Goal: Task Accomplishment & Management: Use online tool/utility

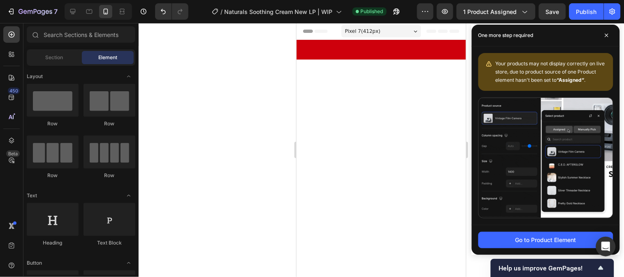
scroll to position [865, 0]
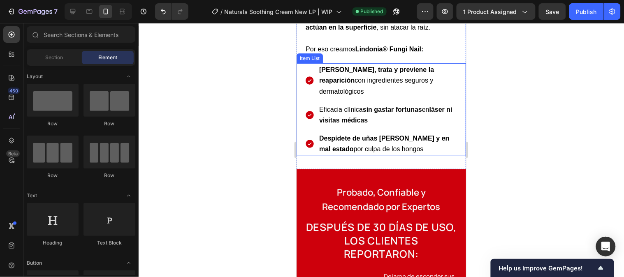
click at [366, 80] on span "Elimina, trata y previene la reaparición con ingredientes seguros y dermatológi…" at bounding box center [376, 80] width 115 height 28
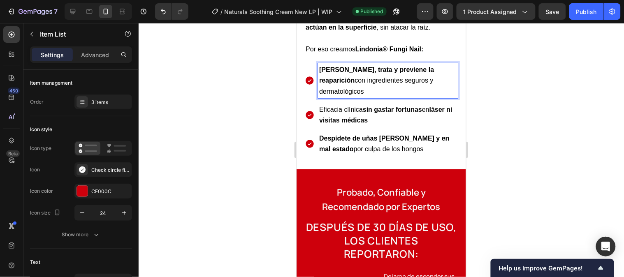
click at [340, 76] on span "Elimina, trata y previene la reaparición con ingredientes seguros y dermatológi…" at bounding box center [376, 80] width 115 height 28
click at [333, 76] on span "Elimina, trata y previene la reaparición con ingredientes seguros y dermatológi…" at bounding box center [376, 80] width 115 height 28
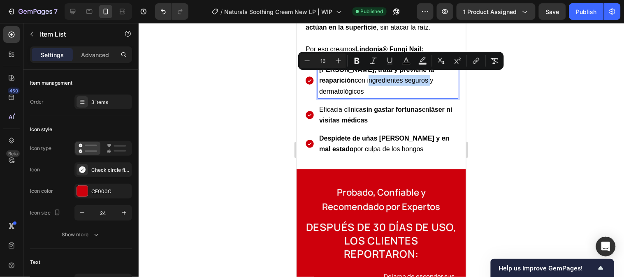
drag, startPoint x: 332, startPoint y: 76, endPoint x: 391, endPoint y: 79, distance: 59.8
click at [391, 79] on span "Elimina, trata y previene la reaparición con ingredientes seguros y dermatológi…" at bounding box center [376, 80] width 115 height 28
click at [359, 61] on icon "Editor contextual toolbar" at bounding box center [357, 61] width 5 height 6
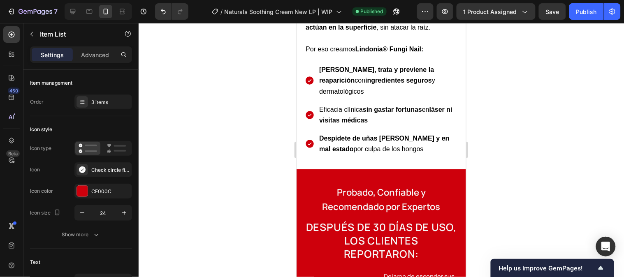
click at [501, 105] on div at bounding box center [382, 150] width 486 height 254
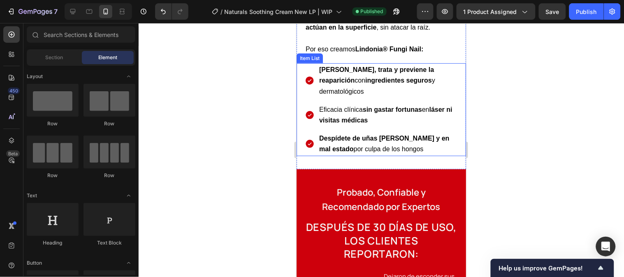
click at [327, 106] on span "Eficacia clínica sin gastar fortunas en láser ni visitas médicas" at bounding box center [385, 115] width 133 height 18
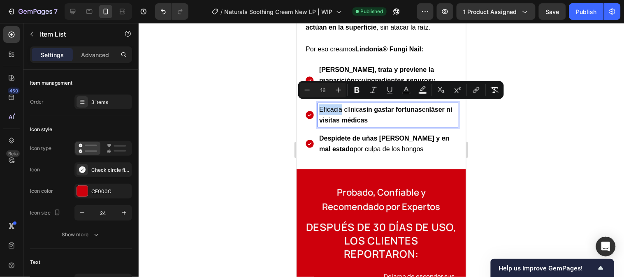
drag, startPoint x: 320, startPoint y: 105, endPoint x: 342, endPoint y: 105, distance: 21.8
click at [342, 106] on span "Eficacia clínica sin gastar fortunas en láser ni visitas médicas" at bounding box center [385, 115] width 133 height 18
click at [354, 87] on icon "Editor contextual toolbar" at bounding box center [357, 90] width 8 height 8
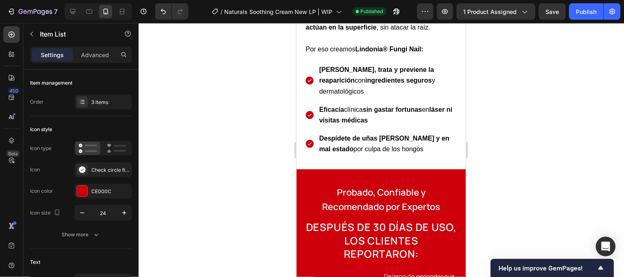
click at [503, 111] on div at bounding box center [382, 150] width 486 height 254
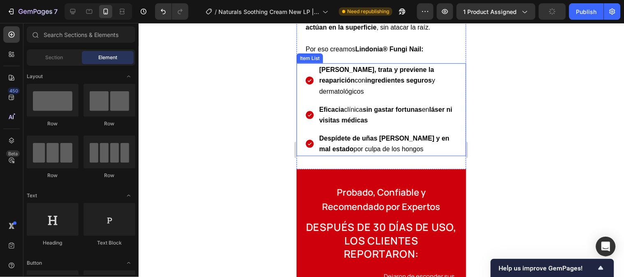
click at [391, 118] on strong "láser ni visitas médicas" at bounding box center [385, 115] width 133 height 18
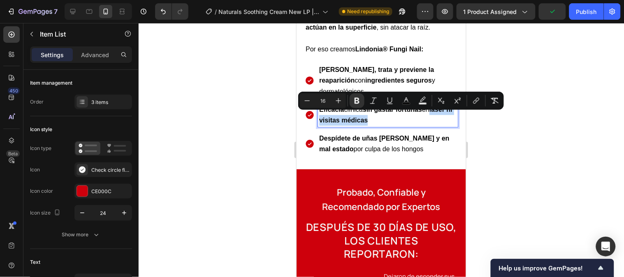
drag, startPoint x: 393, startPoint y: 116, endPoint x: 313, endPoint y: 120, distance: 79.5
click at [313, 120] on div "Eficacia clínica sin gastar fortunas en láser ni visitas médicas" at bounding box center [381, 115] width 153 height 24
click at [359, 100] on icon "Editor contextual toolbar" at bounding box center [357, 101] width 8 height 8
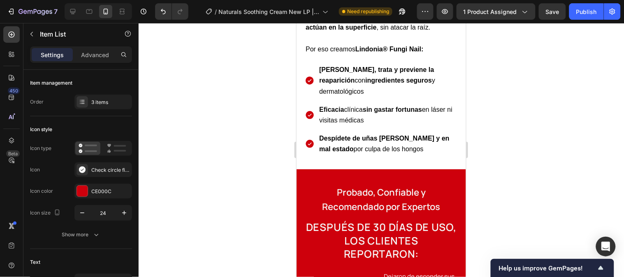
click at [499, 138] on div at bounding box center [382, 150] width 486 height 254
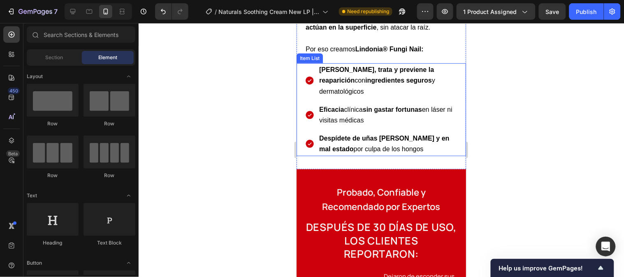
click at [415, 142] on p "Despídete de uñas [PERSON_NAME] y en mal estado por culpa de los hongos" at bounding box center [387, 143] width 137 height 21
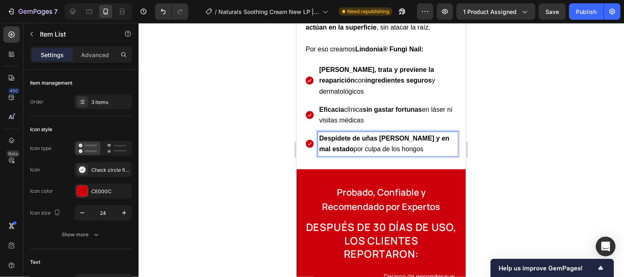
drag, startPoint x: 411, startPoint y: 146, endPoint x: 354, endPoint y: 147, distance: 57.6
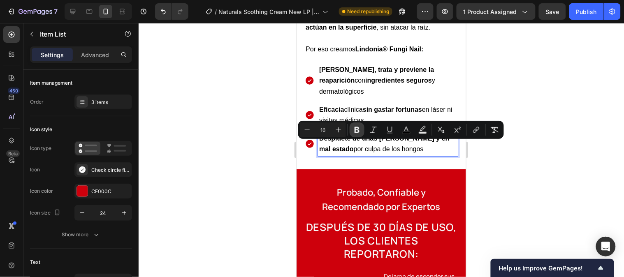
click at [352, 133] on button "Bold" at bounding box center [357, 130] width 15 height 15
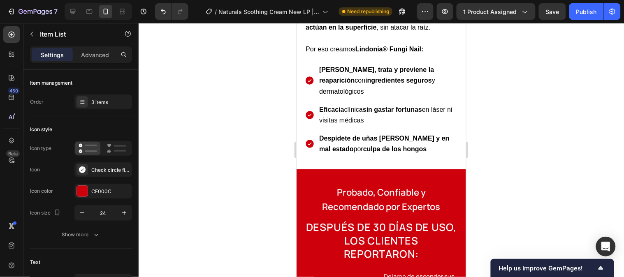
click at [521, 155] on div at bounding box center [382, 150] width 486 height 254
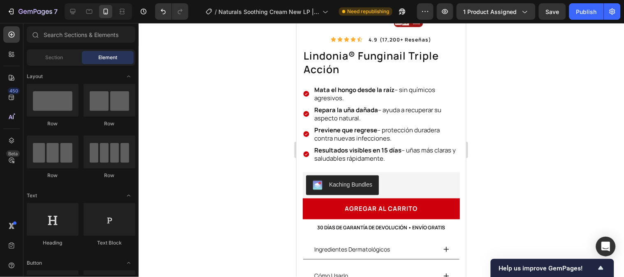
scroll to position [0, 0]
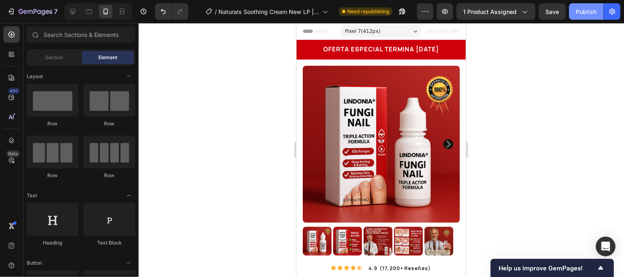
click at [584, 14] on div "Publish" at bounding box center [587, 11] width 21 height 9
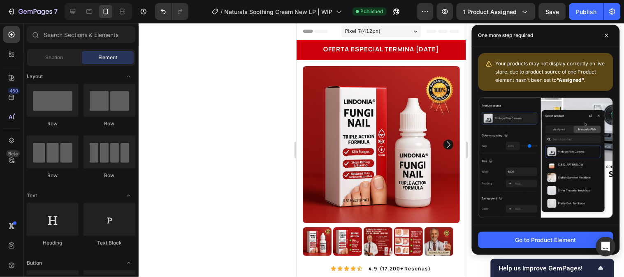
click at [226, 95] on div at bounding box center [382, 150] width 486 height 254
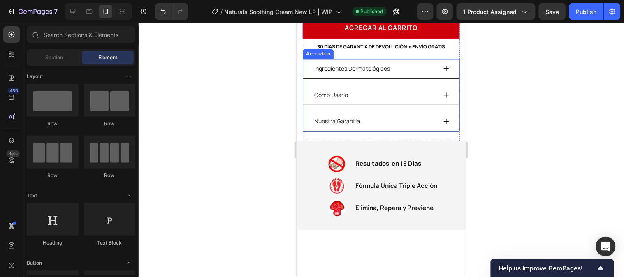
scroll to position [320, 0]
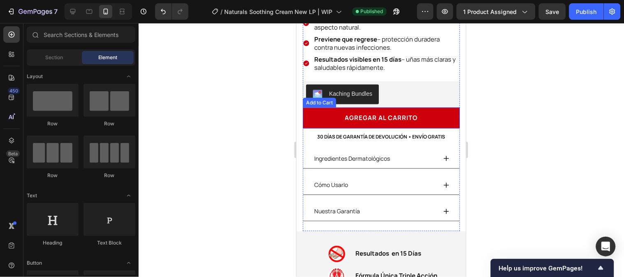
click at [424, 112] on button "agregar al carrito" at bounding box center [381, 117] width 157 height 21
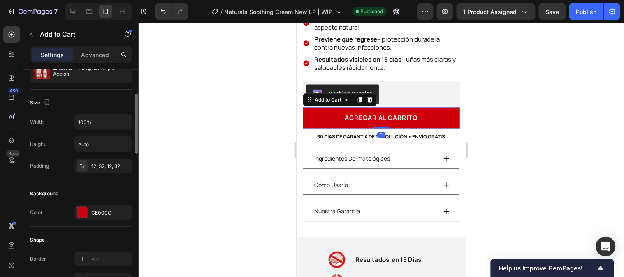
scroll to position [0, 0]
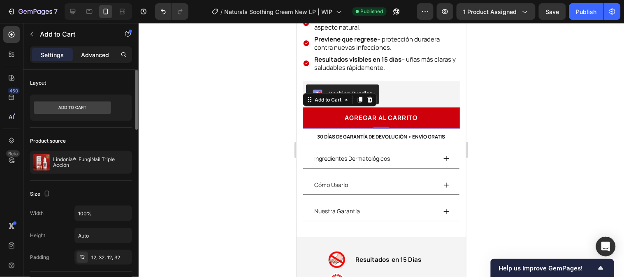
click at [92, 58] on p "Advanced" at bounding box center [95, 55] width 28 height 9
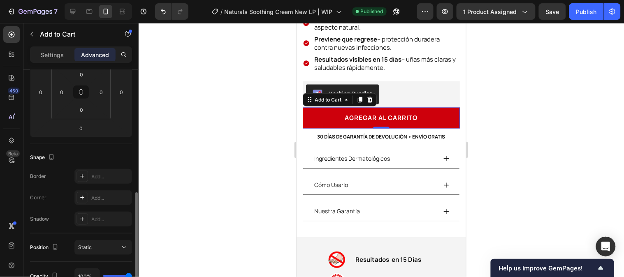
scroll to position [183, 0]
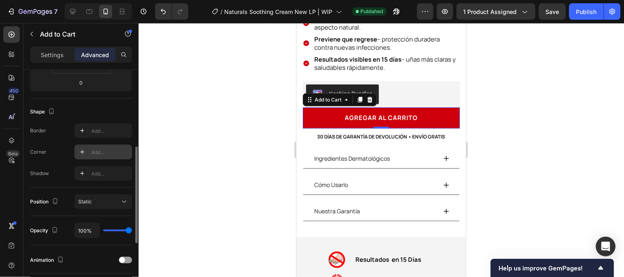
click at [88, 149] on div "Add..." at bounding box center [104, 152] width 58 height 15
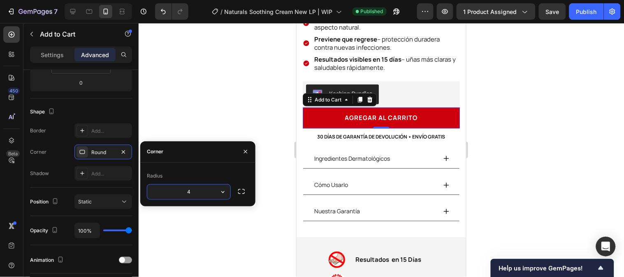
drag, startPoint x: 202, startPoint y: 192, endPoint x: 184, endPoint y: 192, distance: 18.1
click at [184, 192] on input "4" at bounding box center [188, 192] width 83 height 15
type input "55"
click at [196, 172] on div "Radius" at bounding box center [198, 176] width 102 height 13
click at [245, 178] on div "Radius" at bounding box center [198, 176] width 102 height 13
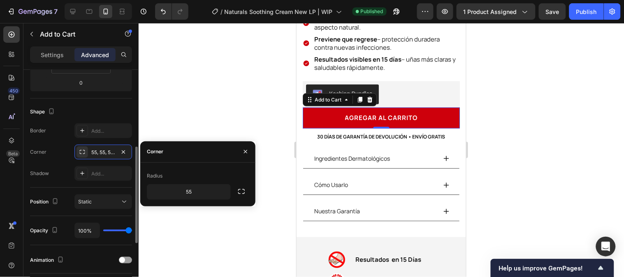
click at [117, 142] on div "Border Add... Corner 55, 55, 55, 55 Shadow Add..." at bounding box center [81, 152] width 102 height 58
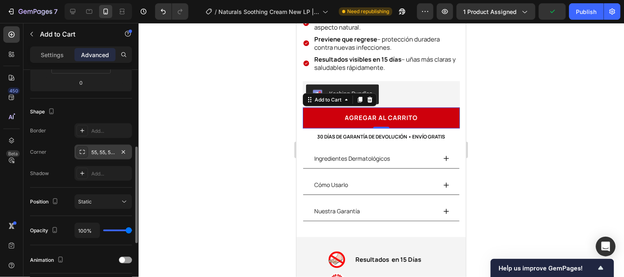
click at [105, 156] on div "55, 55, 55, 55" at bounding box center [103, 152] width 24 height 7
click at [191, 120] on div at bounding box center [382, 150] width 486 height 254
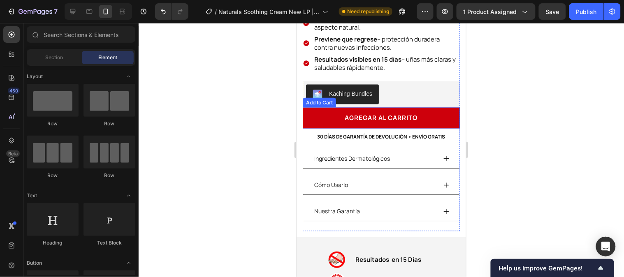
click at [309, 112] on button "agregar al carrito" at bounding box center [381, 117] width 157 height 21
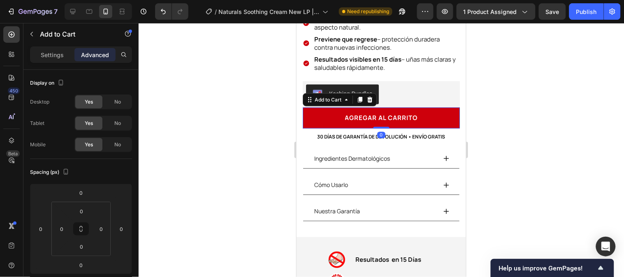
click at [324, 111] on button "agregar al carrito" at bounding box center [381, 117] width 157 height 21
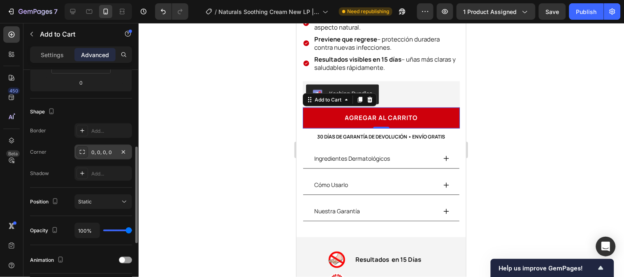
click at [100, 152] on div "0, 0, 0, 0" at bounding box center [103, 152] width 24 height 7
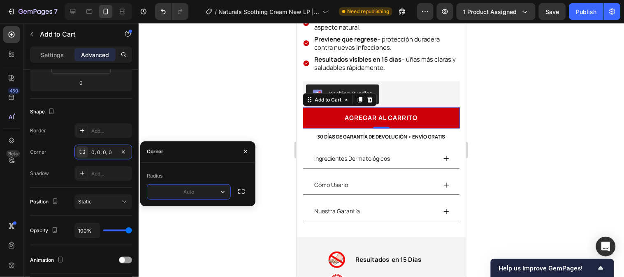
click at [187, 193] on input "text" at bounding box center [188, 192] width 83 height 15
type input "8"
click at [184, 171] on div "Radius" at bounding box center [198, 176] width 102 height 13
click at [190, 122] on div at bounding box center [382, 150] width 486 height 254
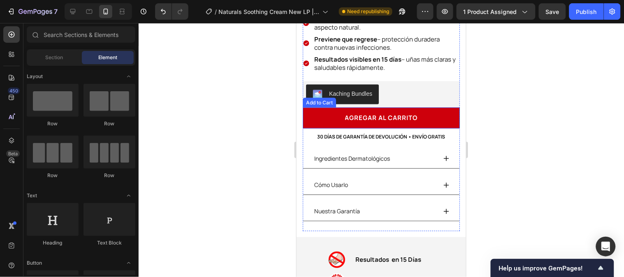
click at [410, 112] on div "agregar al carrito" at bounding box center [381, 117] width 73 height 11
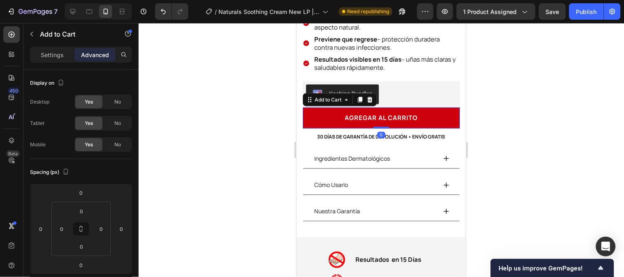
click at [440, 109] on button "agregar al carrito" at bounding box center [381, 117] width 157 height 21
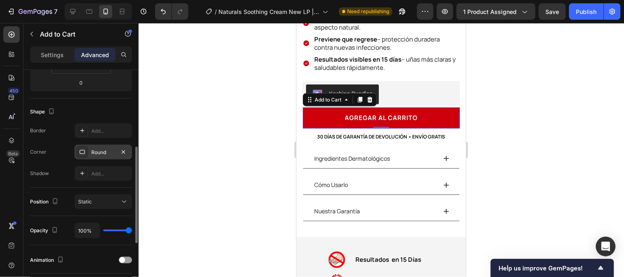
click at [92, 151] on div "Round" at bounding box center [103, 152] width 24 height 7
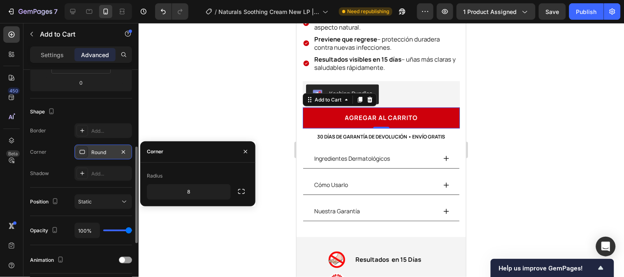
click at [83, 154] on icon at bounding box center [82, 152] width 7 height 7
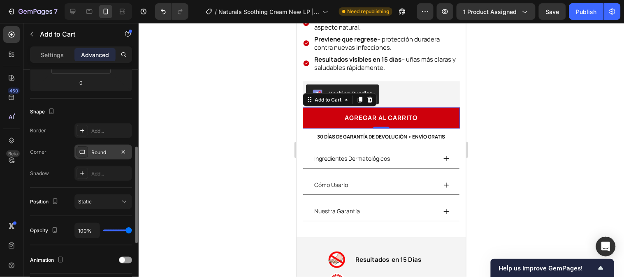
click at [83, 154] on icon at bounding box center [82, 152] width 7 height 7
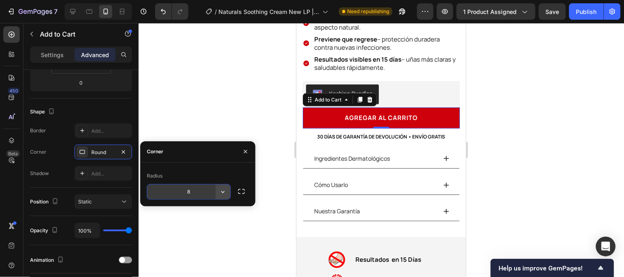
click at [221, 192] on icon "button" at bounding box center [223, 192] width 8 height 8
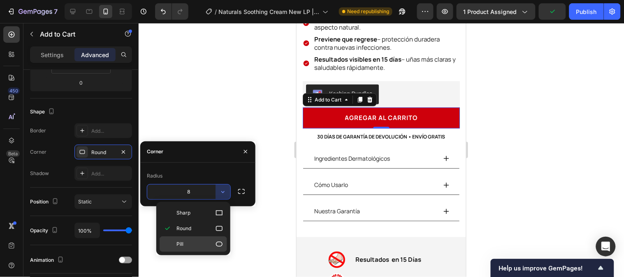
click at [214, 243] on p "Pill" at bounding box center [200, 244] width 47 height 8
type input "9999"
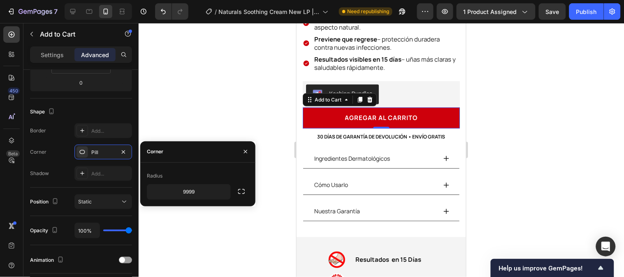
click at [183, 174] on div "Radius" at bounding box center [198, 176] width 102 height 13
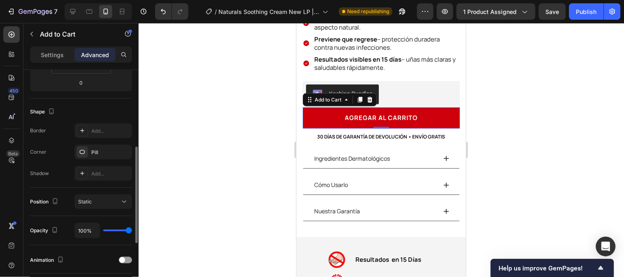
click at [128, 140] on div "Border Add... Corner Pill Shadow Add..." at bounding box center [81, 152] width 102 height 58
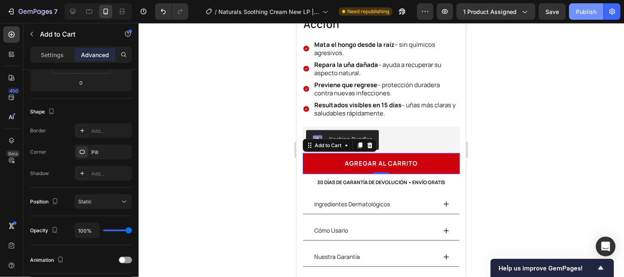
click at [596, 5] on button "Publish" at bounding box center [587, 11] width 35 height 16
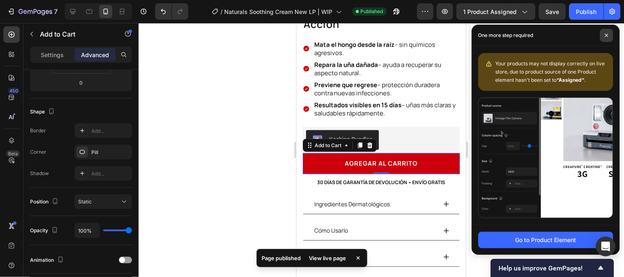
click at [606, 38] on span at bounding box center [607, 35] width 13 height 13
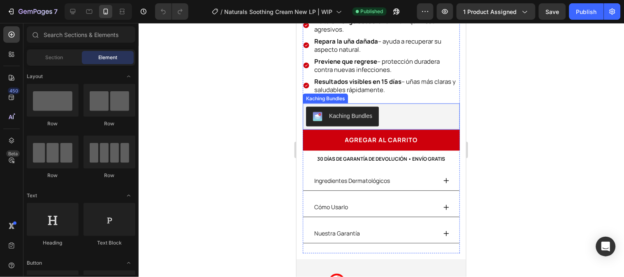
scroll to position [320, 0]
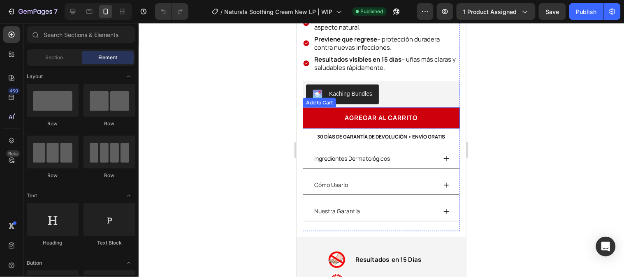
click at [423, 107] on button "agregar al carrito" at bounding box center [381, 117] width 157 height 21
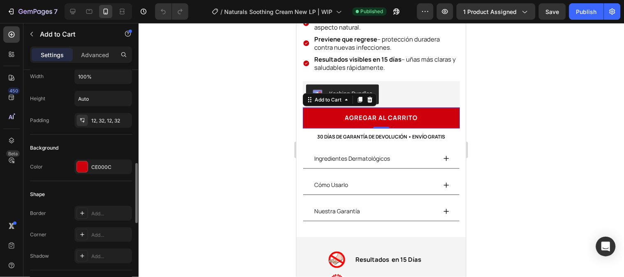
scroll to position [228, 0]
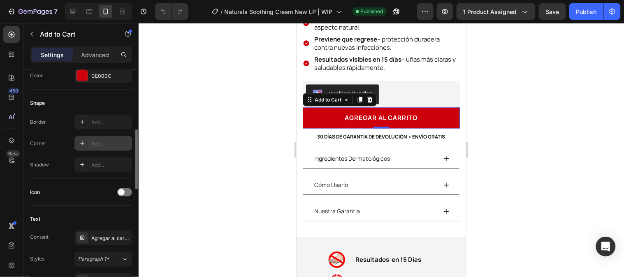
click at [96, 147] on div "Add..." at bounding box center [110, 143] width 39 height 7
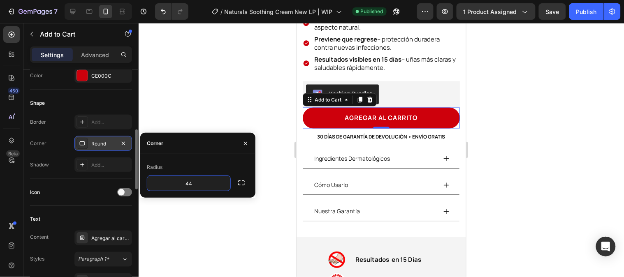
type input "44"
click at [228, 167] on div "Radius" at bounding box center [198, 167] width 102 height 13
click at [231, 113] on div at bounding box center [382, 150] width 486 height 254
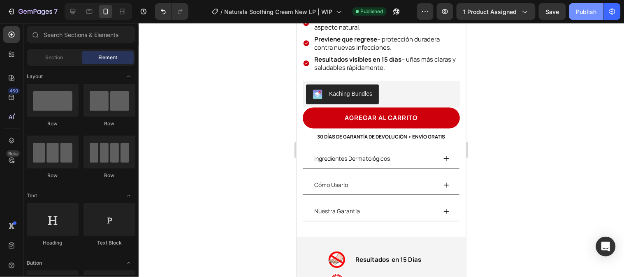
click at [596, 14] on div "Publish" at bounding box center [587, 11] width 21 height 9
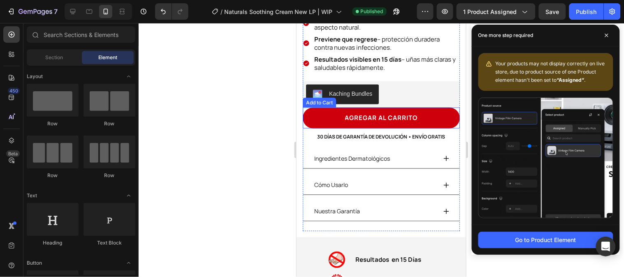
click at [310, 111] on button "agregar al carrito" at bounding box center [381, 117] width 157 height 21
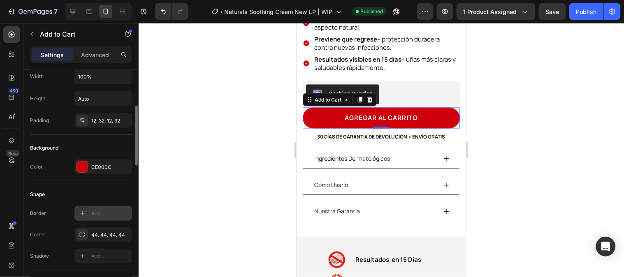
scroll to position [183, 0]
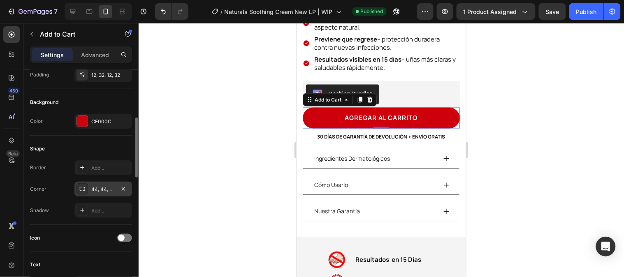
click at [103, 194] on div "44, 44, 44, 44" at bounding box center [104, 189] width 58 height 15
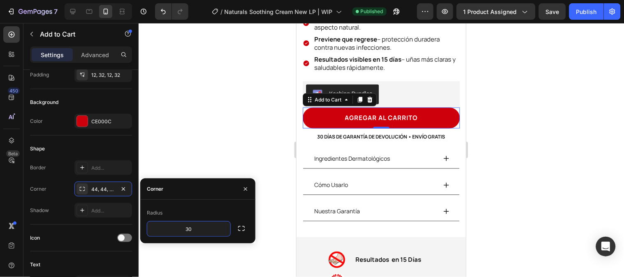
type input "3"
type input "2"
type input "15"
click at [533, 78] on div at bounding box center [382, 150] width 486 height 254
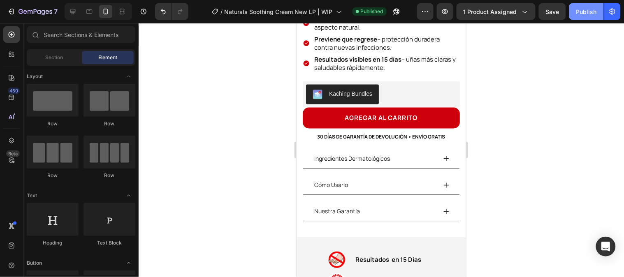
click at [592, 16] on button "Publish" at bounding box center [587, 11] width 35 height 16
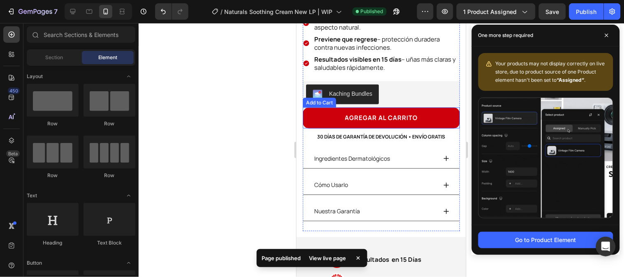
click at [315, 107] on button "agregar al carrito" at bounding box center [381, 117] width 157 height 21
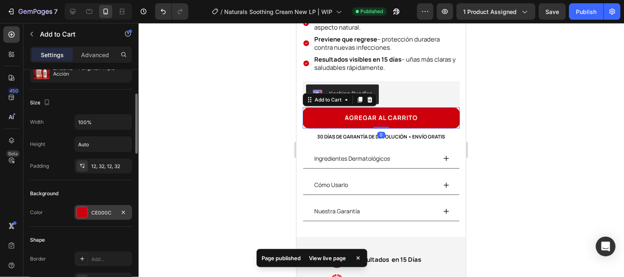
scroll to position [137, 0]
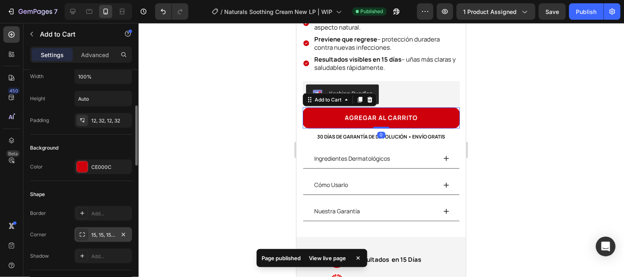
click at [98, 229] on div "15, 15, 15, 15" at bounding box center [104, 235] width 58 height 15
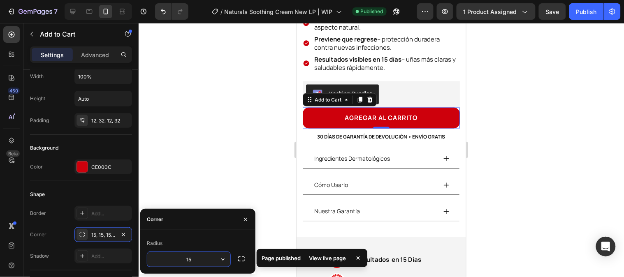
click at [192, 258] on input "15" at bounding box center [188, 259] width 83 height 15
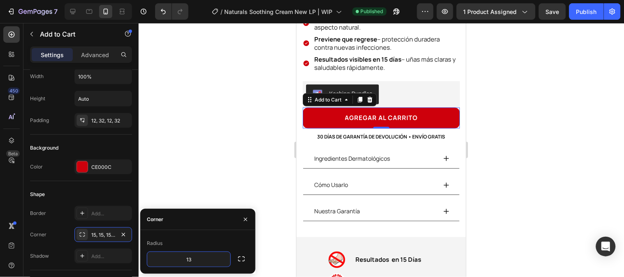
type input "13"
click at [189, 240] on div "Radius" at bounding box center [198, 243] width 102 height 13
click at [198, 181] on div at bounding box center [382, 150] width 486 height 254
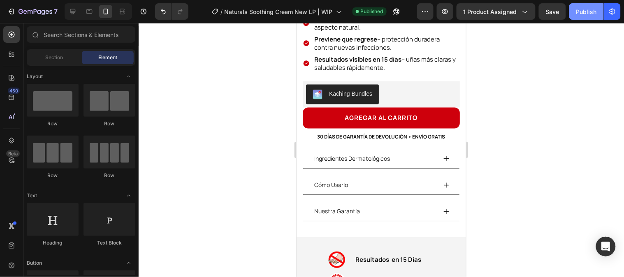
click at [578, 13] on div "Publish" at bounding box center [587, 11] width 21 height 9
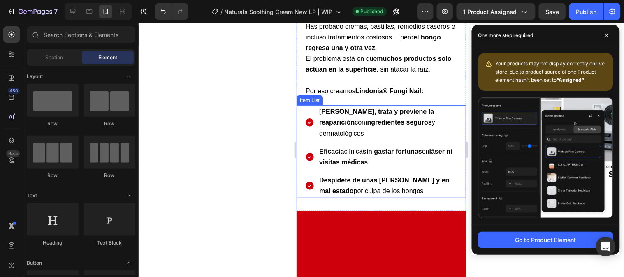
scroll to position [594, 0]
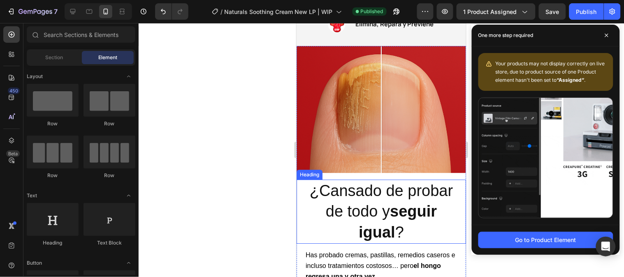
click at [350, 189] on span "¿Cansado de probar de todo y seguir igual ?" at bounding box center [382, 211] width 144 height 59
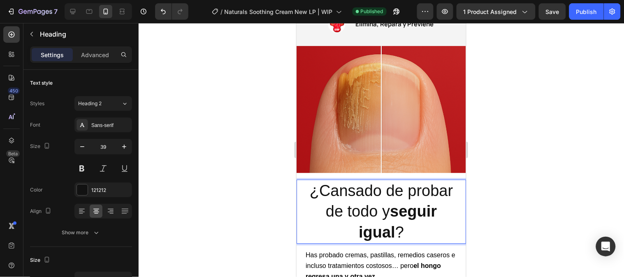
click at [386, 205] on span "¿Cansado de probar de todo y seguir igual ?" at bounding box center [382, 211] width 144 height 59
click at [364, 205] on span "¿Cansado de probar de todo y seguir igual ?" at bounding box center [382, 211] width 144 height 59
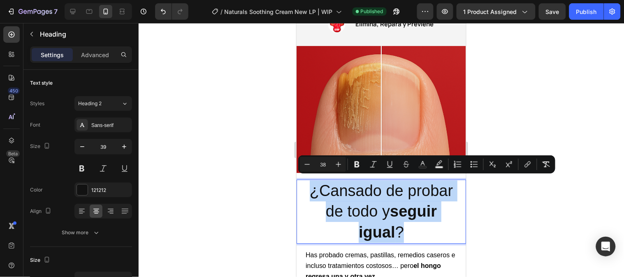
drag, startPoint x: 304, startPoint y: 186, endPoint x: 410, endPoint y: 226, distance: 112.9
click at [410, 226] on p "¿Cansado de probar de todo y seguir igual ?" at bounding box center [381, 211] width 160 height 63
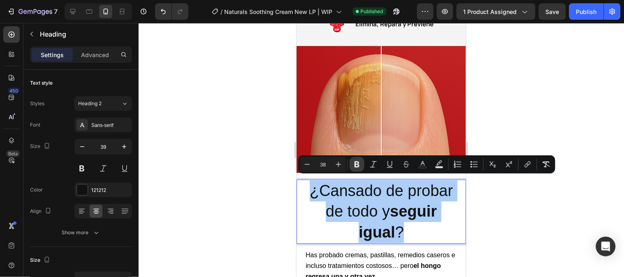
click at [353, 164] on icon "Editor contextual toolbar" at bounding box center [357, 165] width 8 height 8
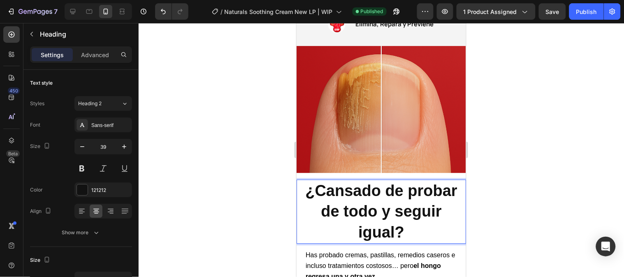
click at [500, 210] on div at bounding box center [382, 150] width 486 height 254
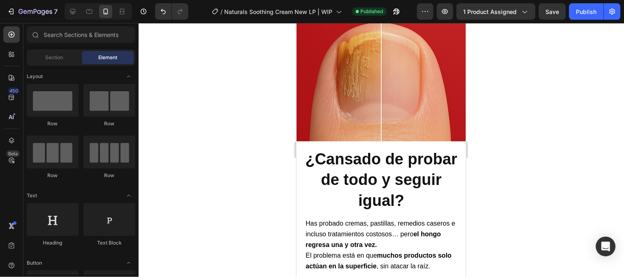
scroll to position [686, 0]
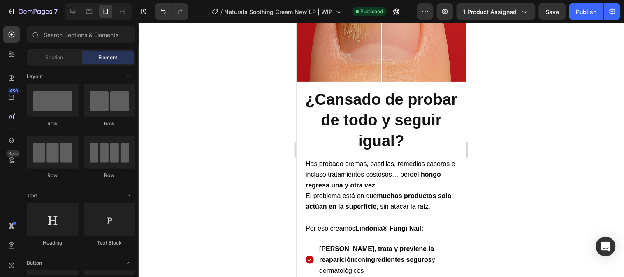
click at [538, 181] on div at bounding box center [382, 150] width 486 height 254
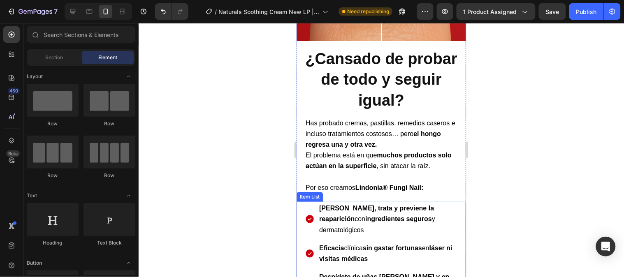
scroll to position [777, 0]
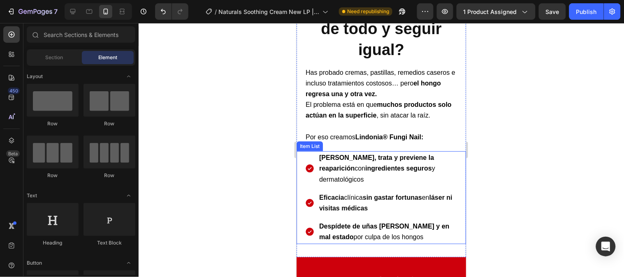
click at [366, 178] on p "Elimina, trata y previene la reaparición con ingredientes seguros y dermatológi…" at bounding box center [387, 168] width 137 height 33
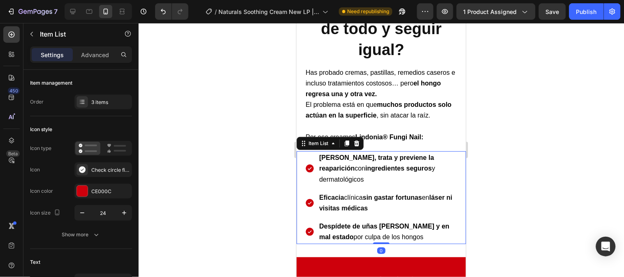
click at [365, 177] on p "Elimina, trata y previene la reaparición con ingredientes seguros y dermatológi…" at bounding box center [387, 168] width 137 height 33
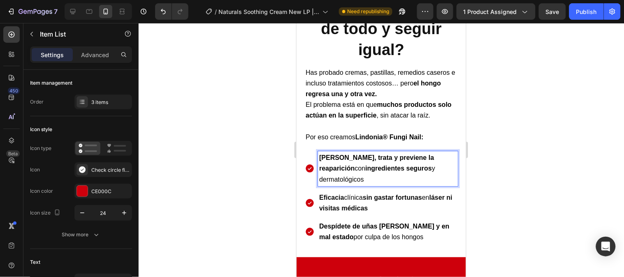
drag, startPoint x: 363, startPoint y: 175, endPoint x: 320, endPoint y: 175, distance: 43.6
click at [320, 175] on span "Elimina, trata y previene la reaparición con ingredientes seguros y dermatológi…" at bounding box center [377, 168] width 116 height 28
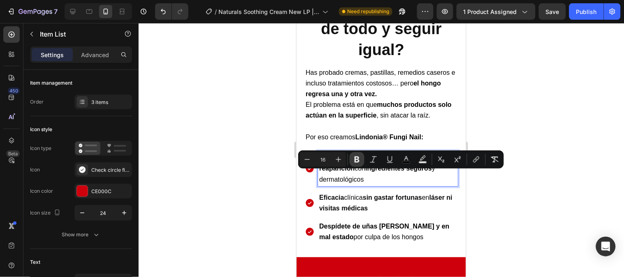
click at [354, 156] on icon "Editor contextual toolbar" at bounding box center [357, 160] width 8 height 8
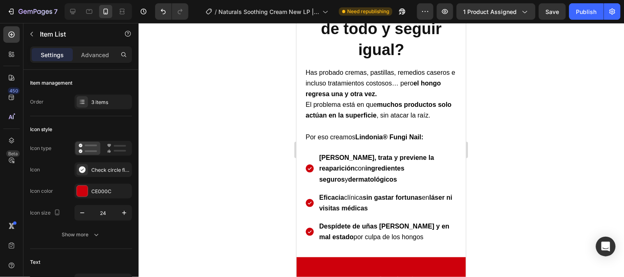
click at [498, 191] on div at bounding box center [382, 150] width 486 height 254
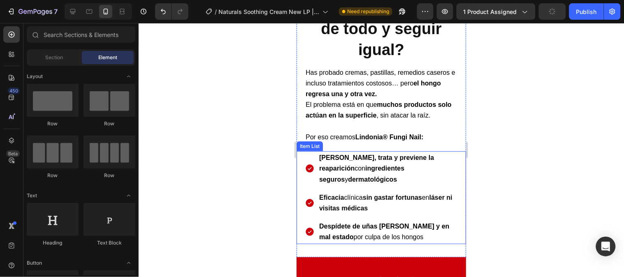
click at [394, 233] on span "Despídete de uñas [PERSON_NAME] y en mal estado por culpa de los hongos" at bounding box center [384, 232] width 130 height 18
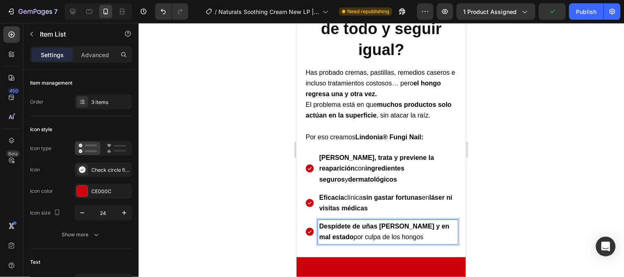
click at [356, 231] on span "Despídete de uñas [PERSON_NAME] y en mal estado por culpa de los hongos" at bounding box center [384, 232] width 130 height 18
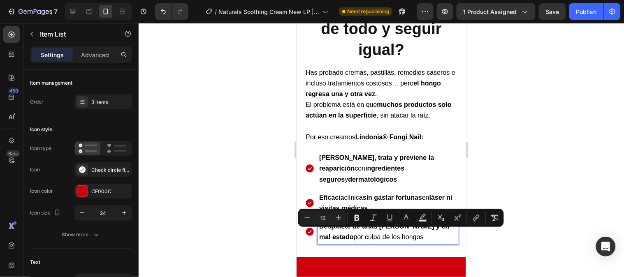
drag, startPoint x: 354, startPoint y: 233, endPoint x: 412, endPoint y: 228, distance: 58.2
click at [412, 228] on p "Despídete de uñas [PERSON_NAME] y en mal estado por culpa de los hongos" at bounding box center [387, 231] width 137 height 21
click at [366, 218] on button "Italic" at bounding box center [373, 218] width 15 height 15
click at [368, 219] on button "Italic" at bounding box center [373, 218] width 15 height 15
click at [361, 219] on button "Bold" at bounding box center [357, 218] width 15 height 15
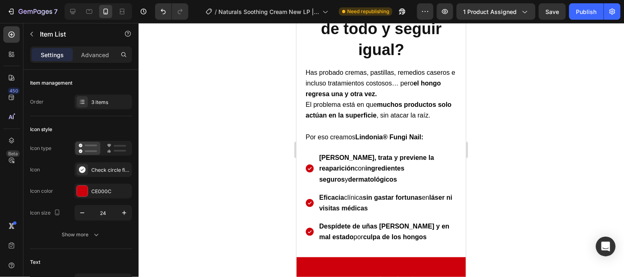
click at [483, 187] on div at bounding box center [382, 150] width 486 height 254
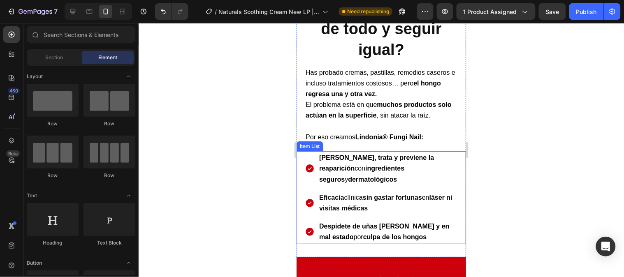
scroll to position [731, 0]
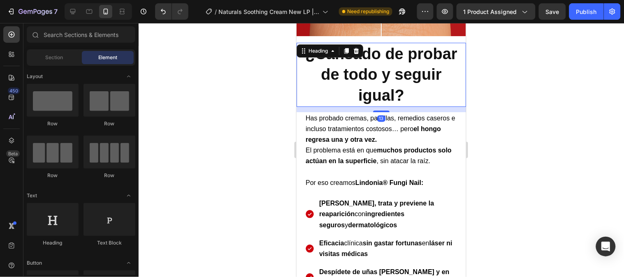
click at [418, 72] on strong "¿Cansado de probar de todo y seguir igual?" at bounding box center [381, 74] width 152 height 59
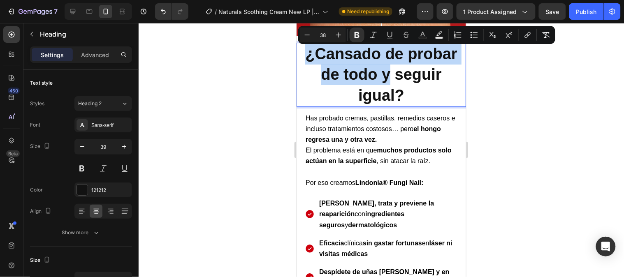
drag, startPoint x: 387, startPoint y: 75, endPoint x: 306, endPoint y: 48, distance: 85.0
click at [306, 48] on strong "¿Cansado de probar de todo y seguir igual?" at bounding box center [381, 74] width 152 height 59
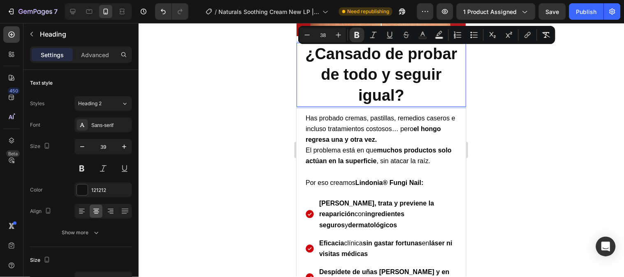
click at [428, 81] on p "¿Cansado de probar de todo y seguir igual?" at bounding box center [381, 74] width 160 height 63
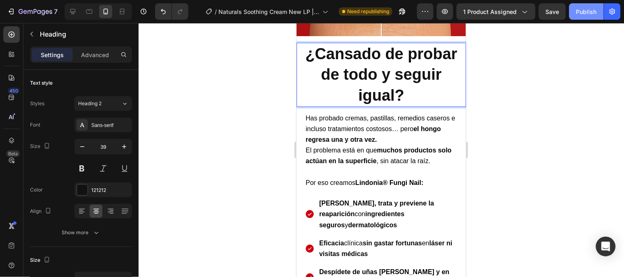
click at [583, 11] on div "Publish" at bounding box center [587, 11] width 21 height 9
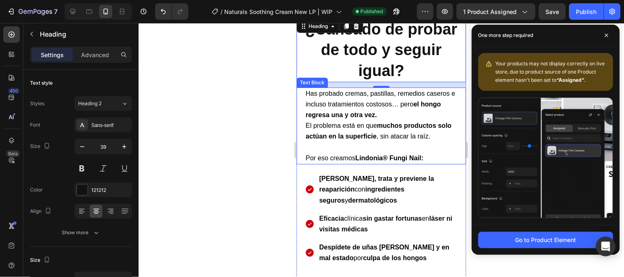
scroll to position [777, 0]
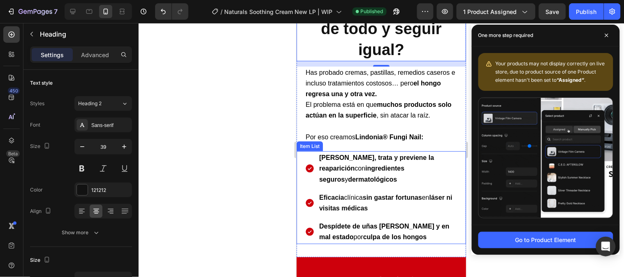
click at [428, 236] on p "Despídete de uñas [PERSON_NAME] y en mal estado por culpa de los hongos" at bounding box center [387, 231] width 137 height 21
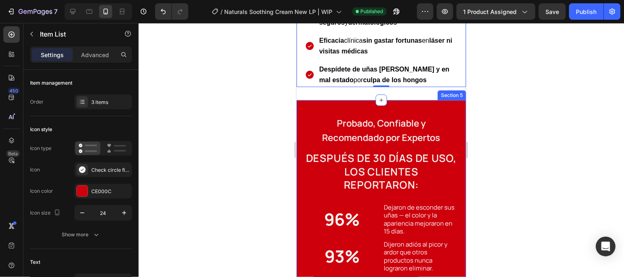
scroll to position [1006, 0]
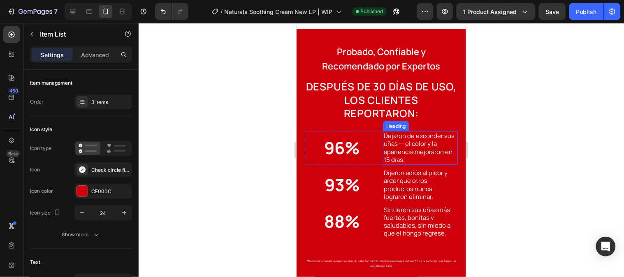
click at [416, 145] on h2 "Dejaron de esconder sus uñas — el color y la apariencia mejoraron en 15 días." at bounding box center [420, 148] width 75 height 34
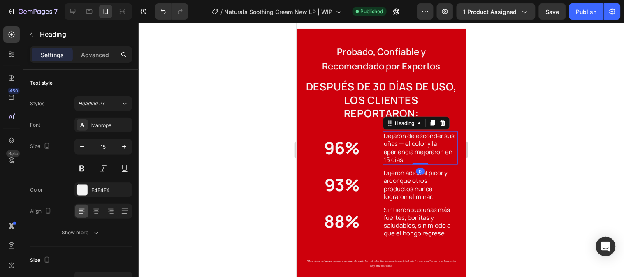
click at [416, 143] on h2 "Dejaron de esconder sus uñas — el color y la apariencia mejoraron en 15 días." at bounding box center [420, 148] width 75 height 34
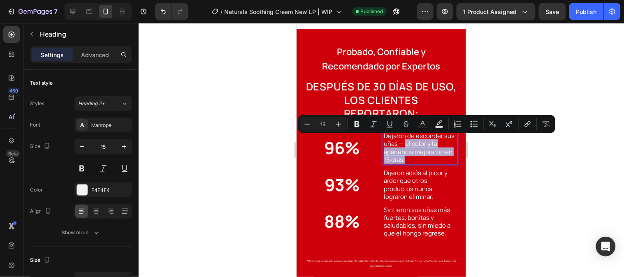
drag, startPoint x: 413, startPoint y: 141, endPoint x: 438, endPoint y: 156, distance: 28.8
click at [438, 156] on p "Dejaron de esconder sus uñas — el color y la apariencia mejoraron en 15 días." at bounding box center [420, 148] width 73 height 32
click at [354, 128] on icon "Editor contextual toolbar" at bounding box center [357, 124] width 8 height 8
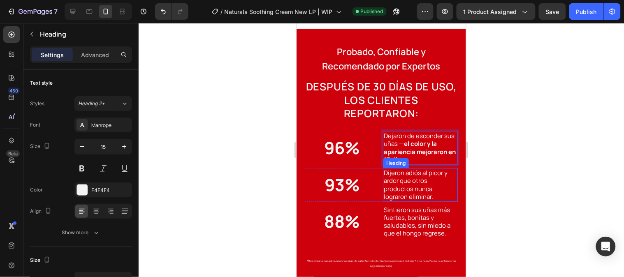
click at [418, 175] on h2 "Dijeron adiós al picor y ardor que otros productos nunca lograron eliminar." at bounding box center [420, 185] width 75 height 34
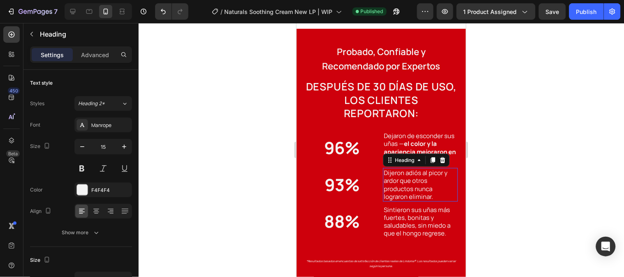
scroll to position [137, 0]
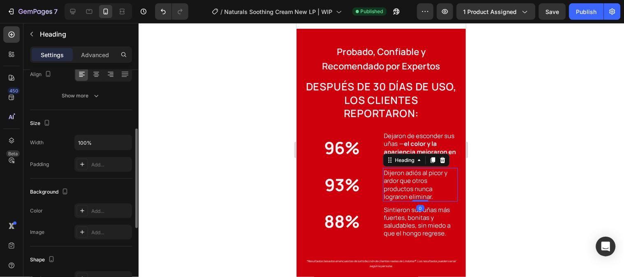
click at [408, 172] on h2 "Dijeron adiós al picor y ardor que otros productos nunca lograron eliminar." at bounding box center [420, 185] width 75 height 34
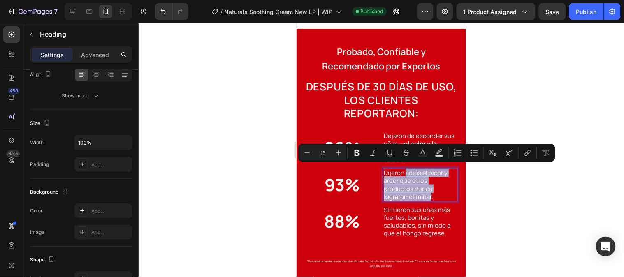
drag, startPoint x: 402, startPoint y: 170, endPoint x: 427, endPoint y: 195, distance: 35.8
click at [427, 195] on p "Dijeron adiós al picor y ardor que otros productos nunca lograron eliminar." at bounding box center [420, 185] width 73 height 32
click at [358, 158] on button "Bold" at bounding box center [357, 153] width 15 height 15
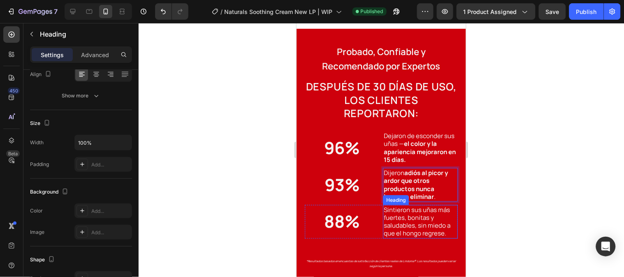
click at [408, 215] on h2 "Sintieron sus uñas más fuertes, bonitas y saludables, sin miedo a que el hongo …" at bounding box center [420, 222] width 75 height 34
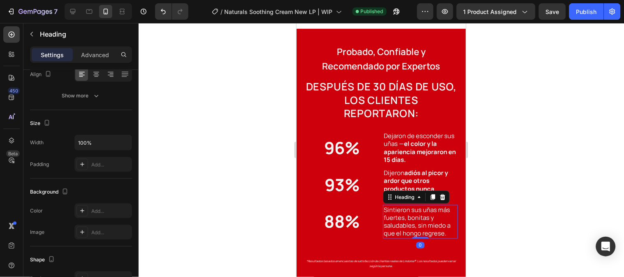
click at [419, 207] on h2 "Sintieron sus uñas más fuertes, bonitas y saludables, sin miedo a que el hongo …" at bounding box center [420, 222] width 75 height 34
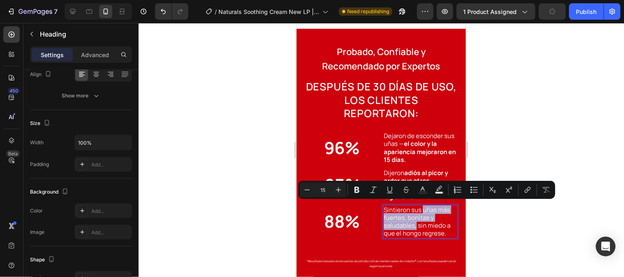
drag, startPoint x: 419, startPoint y: 207, endPoint x: 411, endPoint y: 223, distance: 17.7
click at [411, 223] on p "Sintieron sus uñas más fuertes, bonitas y saludables, sin miedo a que el hongo …" at bounding box center [420, 222] width 73 height 32
click at [356, 190] on icon "Editor contextual toolbar" at bounding box center [357, 190] width 5 height 6
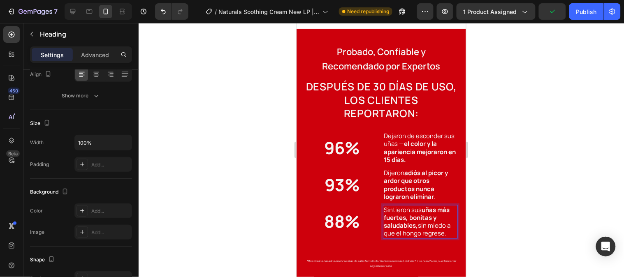
click at [512, 154] on div at bounding box center [382, 150] width 486 height 254
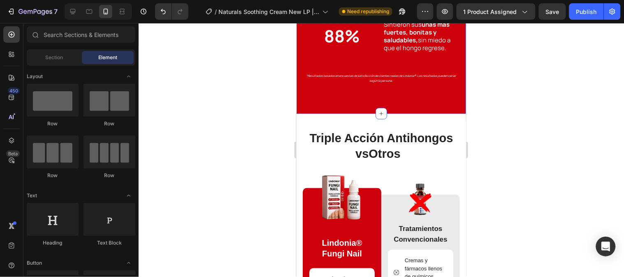
scroll to position [1326, 0]
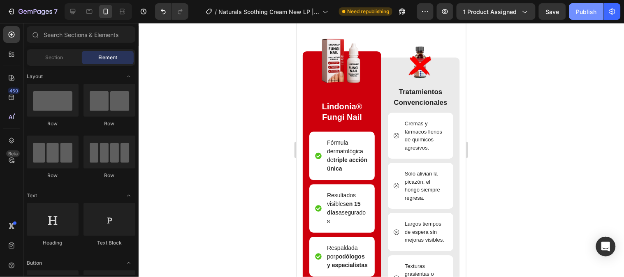
click at [581, 12] on div "Publish" at bounding box center [587, 11] width 21 height 9
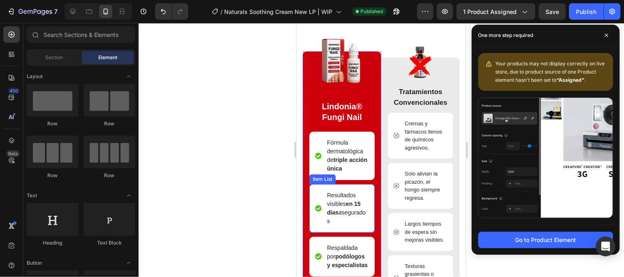
click at [345, 203] on span "Resultados visibles en 15 días asegurados" at bounding box center [346, 208] width 39 height 33
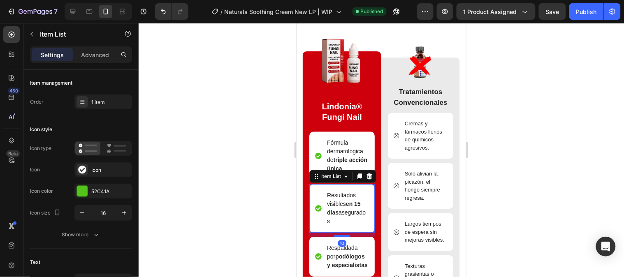
click at [346, 202] on span "Resultados visibles en 15 días asegurados" at bounding box center [346, 208] width 39 height 33
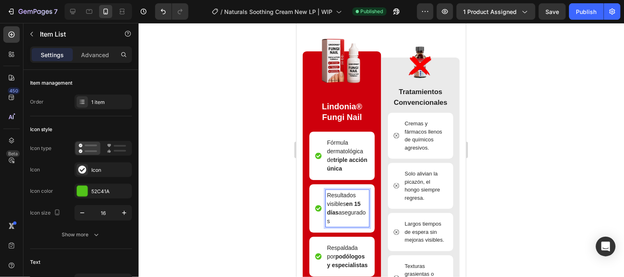
click at [355, 194] on span "Resultados visibles en 15 días asegurados" at bounding box center [346, 208] width 39 height 33
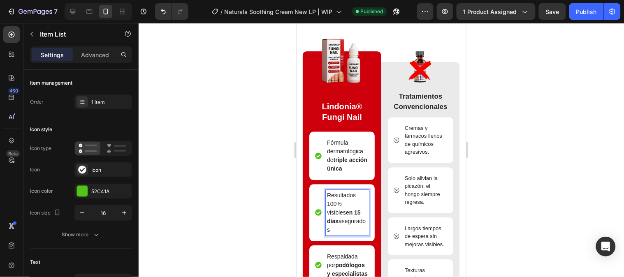
click at [360, 225] on p "Resultados 100% visibles en 15 días asegurados" at bounding box center [347, 212] width 41 height 43
drag, startPoint x: 358, startPoint y: 221, endPoint x: 327, endPoint y: 221, distance: 30.5
click at [327, 221] on p "Resultados 100% visibles en 15 días asegurados" at bounding box center [347, 212] width 41 height 43
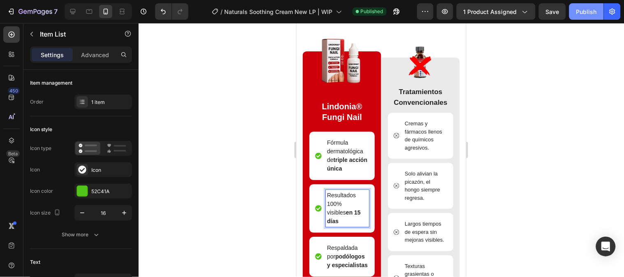
click at [586, 10] on div "Publish" at bounding box center [587, 11] width 21 height 9
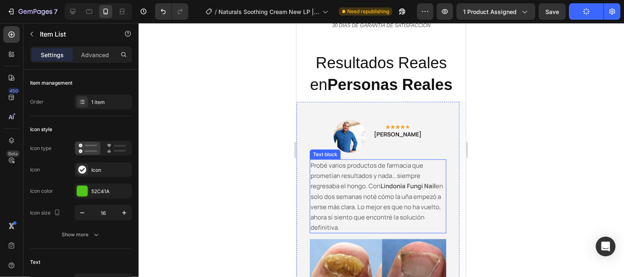
scroll to position [1738, 0]
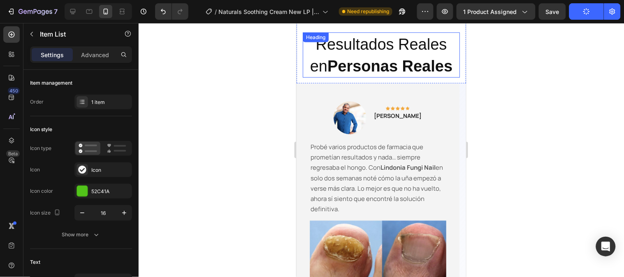
click at [333, 68] on strong "Personas Reales" at bounding box center [389, 65] width 125 height 17
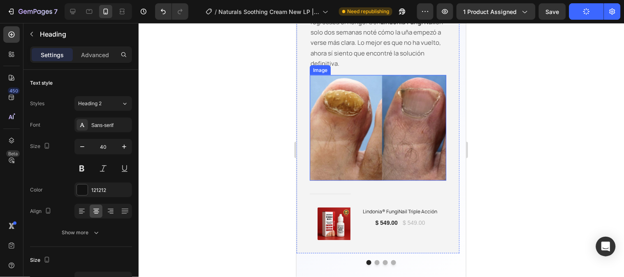
scroll to position [1921, 0]
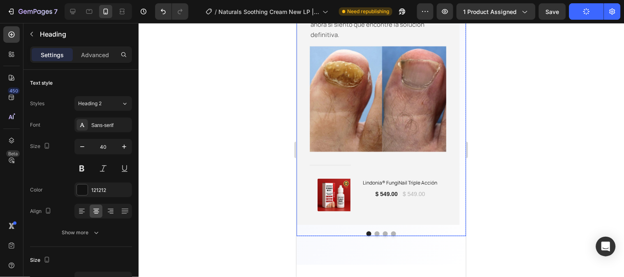
click at [375, 236] on button "Dot" at bounding box center [377, 233] width 5 height 5
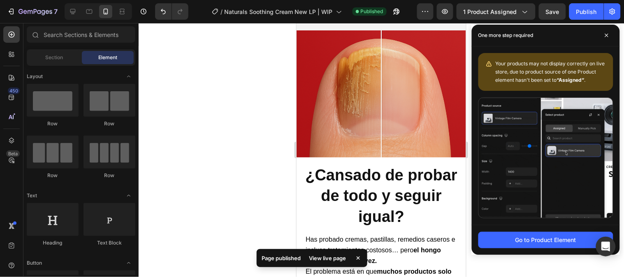
scroll to position [675, 0]
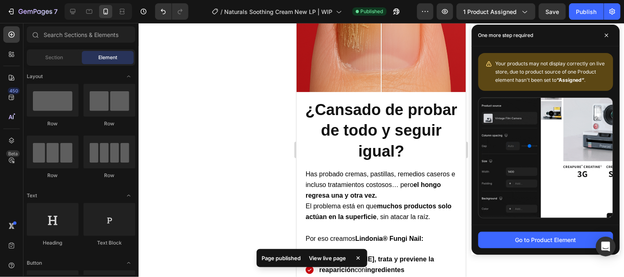
drag, startPoint x: 462, startPoint y: 245, endPoint x: 768, endPoint y: 121, distance: 329.3
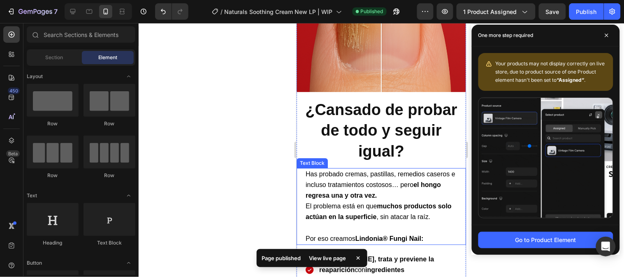
click at [410, 169] on p "Has probado cremas, pastillas, remedios caseros e incluso tratamientos costosos…" at bounding box center [380, 201] width 151 height 65
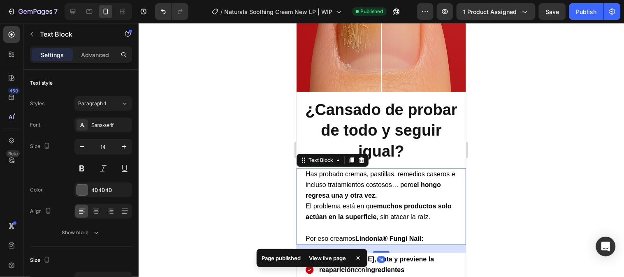
click at [385, 170] on span "Has probado cremas, pastillas, remedios caseros e incluso tratamientos costosos…" at bounding box center [380, 184] width 150 height 28
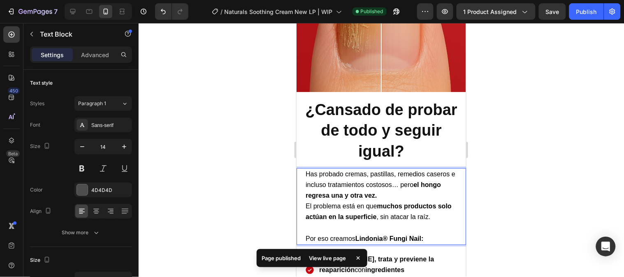
drag, startPoint x: 364, startPoint y: 170, endPoint x: 353, endPoint y: 170, distance: 11.1
click at [361, 170] on span "Has probado cremas, pastillas, remedios caseros e incluso tratamientos costosos…" at bounding box center [380, 184] width 150 height 28
click at [346, 170] on span "Has probado cremas, pastillas, remedios caseros e incluso tratamientos costosos…" at bounding box center [380, 184] width 150 height 28
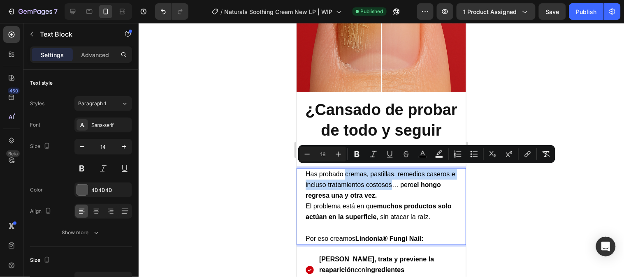
drag, startPoint x: 346, startPoint y: 170, endPoint x: 394, endPoint y: 180, distance: 49.6
click at [394, 180] on span "Has probado cremas, pastillas, remedios caseros e incluso tratamientos costosos…" at bounding box center [380, 184] width 150 height 28
click at [356, 153] on icon "Editor contextual toolbar" at bounding box center [357, 154] width 5 height 6
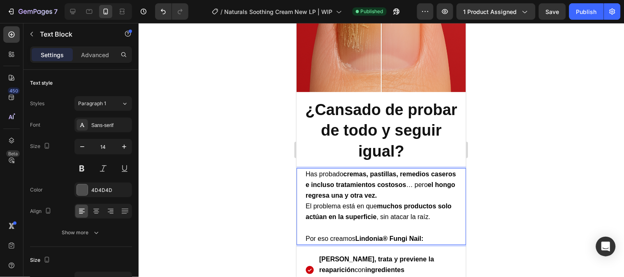
click at [521, 122] on div at bounding box center [382, 150] width 486 height 254
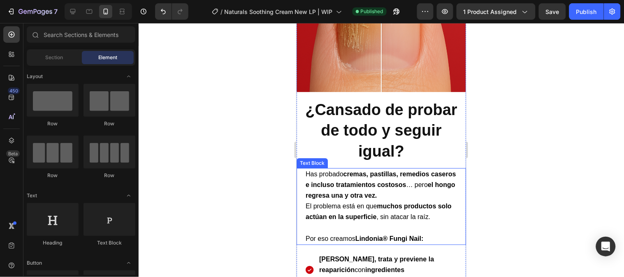
click at [442, 179] on p "Has probado cremas, pastillas, remedios caseros e incluso tratamientos costosos…" at bounding box center [380, 201] width 151 height 65
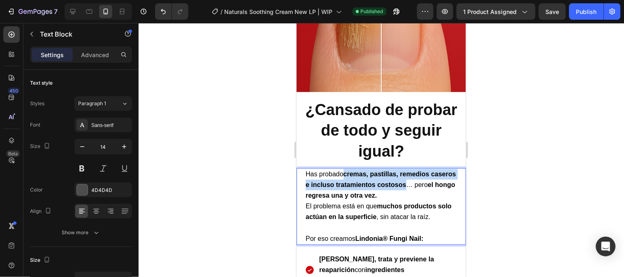
drag, startPoint x: 432, startPoint y: 180, endPoint x: 345, endPoint y: 170, distance: 87.4
click at [345, 170] on strong "cremas, pastillas, remedios caseros e incluso tratamientos costosos" at bounding box center [380, 179] width 151 height 18
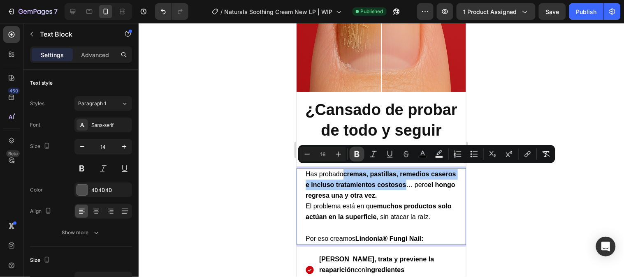
click at [357, 155] on icon "Editor contextual toolbar" at bounding box center [357, 154] width 8 height 8
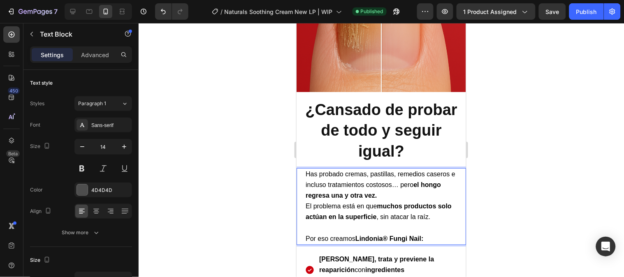
click at [515, 120] on div at bounding box center [382, 150] width 486 height 254
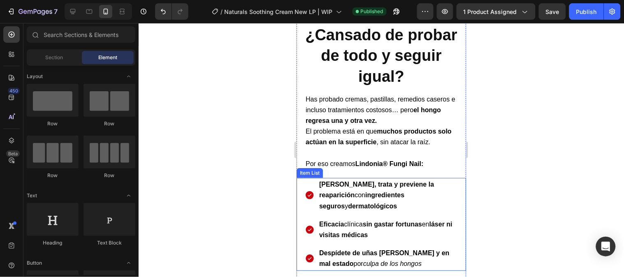
scroll to position [767, 0]
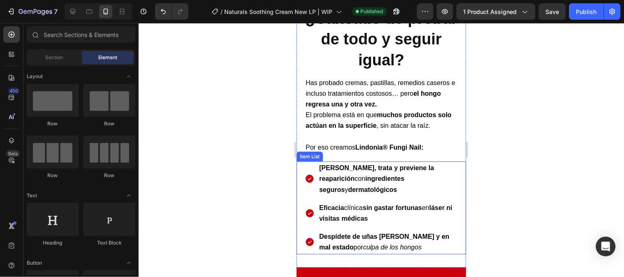
click at [397, 244] on icon "culpa de los hongos" at bounding box center [392, 247] width 58 height 7
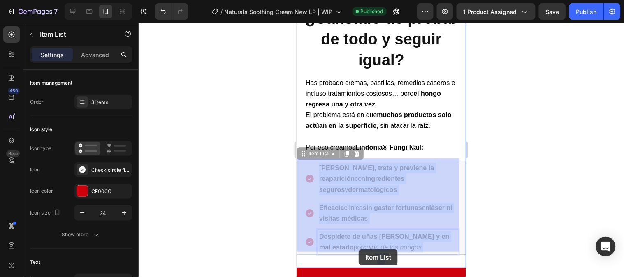
drag, startPoint x: 417, startPoint y: 245, endPoint x: 359, endPoint y: 249, distance: 58.2
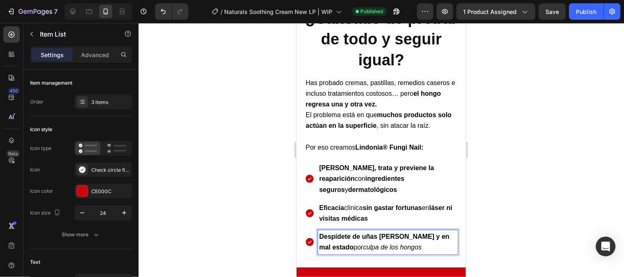
click at [352, 245] on span "Despídete de uñas [PERSON_NAME] y en mal estado por culpa de los hongos" at bounding box center [384, 242] width 130 height 18
drag, startPoint x: 353, startPoint y: 245, endPoint x: 412, endPoint y: 245, distance: 58.9
click at [412, 245] on span "Despídete de uñas [PERSON_NAME] y en mal estado por culpa de los hongos" at bounding box center [384, 242] width 130 height 18
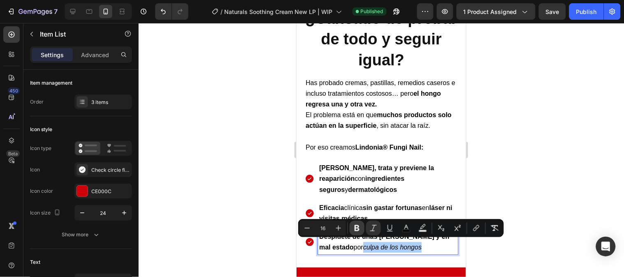
click at [361, 226] on button "Bold" at bounding box center [357, 228] width 15 height 15
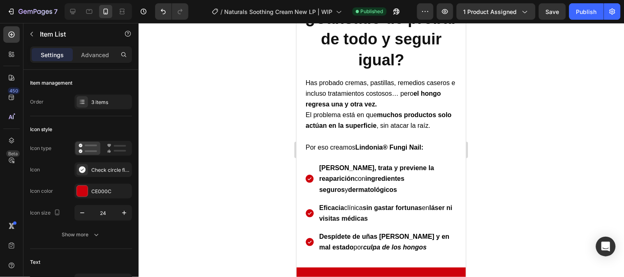
click at [368, 230] on div "Despídete de uñas [PERSON_NAME] y en mal estado por culpa de los hongos" at bounding box center [388, 242] width 140 height 24
click at [410, 244] on strong "culpa de los hongos" at bounding box center [395, 247] width 64 height 7
drag, startPoint x: 419, startPoint y: 245, endPoint x: 353, endPoint y: 245, distance: 66.3
click at [353, 245] on p "Despídete de uñas [PERSON_NAME] y en mal estado por culpa de los hongos" at bounding box center [387, 241] width 137 height 21
click at [366, 244] on strong "culpa de los hongos" at bounding box center [395, 247] width 64 height 7
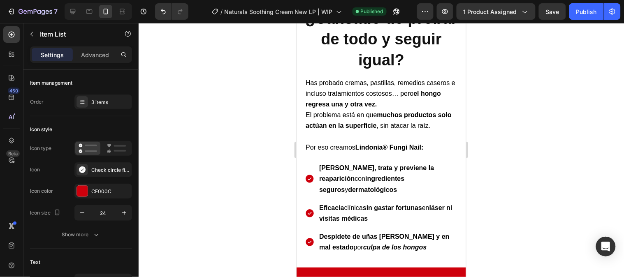
click at [390, 244] on strong "culpa de los hongos" at bounding box center [395, 247] width 64 height 7
click at [498, 228] on div at bounding box center [382, 150] width 486 height 254
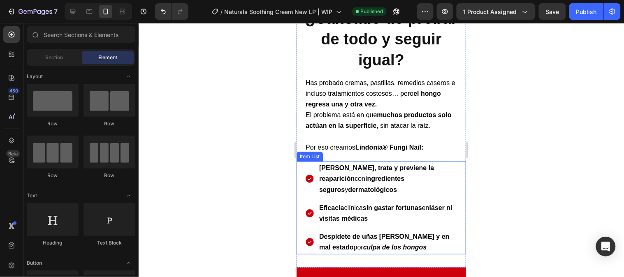
click at [423, 242] on p "Despídete de uñas [PERSON_NAME] y en mal estado por culpa de los hongos" at bounding box center [387, 241] width 137 height 21
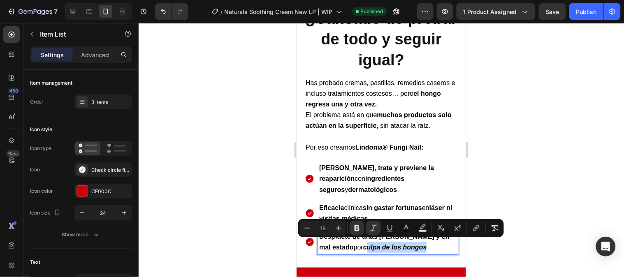
drag, startPoint x: 419, startPoint y: 245, endPoint x: 356, endPoint y: 244, distance: 63.8
click at [356, 244] on p "Despídete de uñas [PERSON_NAME] y en mal estado por culpa de los hongos" at bounding box center [387, 241] width 137 height 21
click at [363, 244] on strong "culpa de los hongos" at bounding box center [395, 247] width 64 height 7
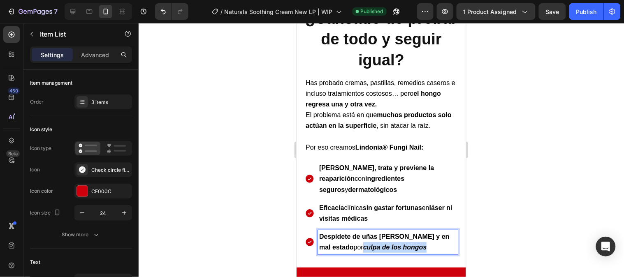
drag, startPoint x: 354, startPoint y: 245, endPoint x: 422, endPoint y: 244, distance: 68.7
click at [422, 244] on p "Despídete de uñas [PERSON_NAME] y en mal estado por culpa de los hongos" at bounding box center [387, 241] width 137 height 21
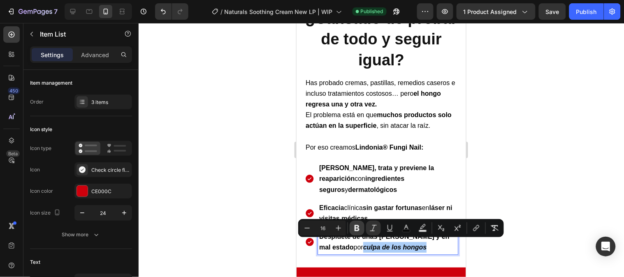
click at [359, 227] on icon "Editor contextual toolbar" at bounding box center [357, 229] width 5 height 6
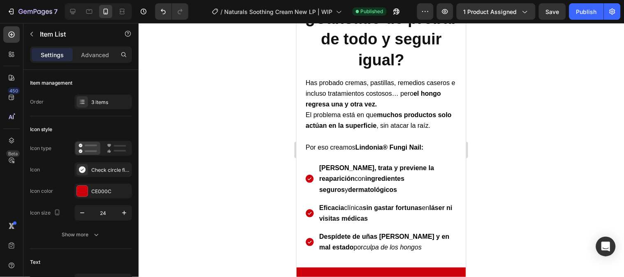
click at [366, 244] on icon "culpa de los hongos" at bounding box center [392, 247] width 58 height 7
click at [363, 244] on icon "culpa de los hongos" at bounding box center [392, 247] width 58 height 7
drag, startPoint x: 354, startPoint y: 244, endPoint x: 410, endPoint y: 245, distance: 56.8
click at [410, 245] on icon "culpa de los hongos" at bounding box center [392, 247] width 58 height 7
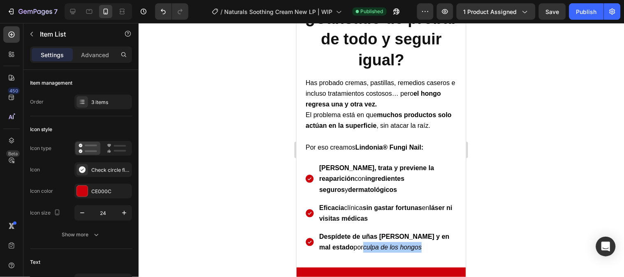
click at [514, 238] on div at bounding box center [382, 150] width 486 height 254
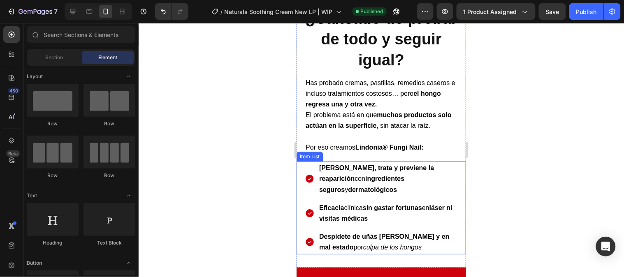
click at [403, 246] on icon "culpa de los hongos" at bounding box center [392, 247] width 58 height 7
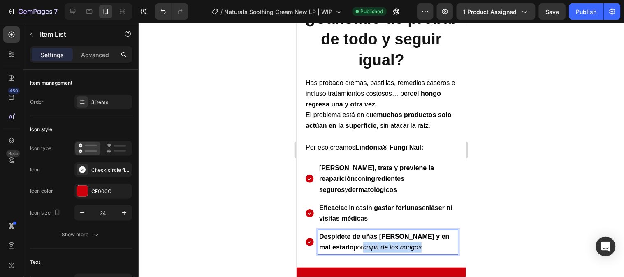
drag, startPoint x: 414, startPoint y: 244, endPoint x: 354, endPoint y: 244, distance: 60.1
click at [354, 244] on p "Despídete de uñas [PERSON_NAME] y en mal estado por culpa de los hongos" at bounding box center [387, 241] width 137 height 21
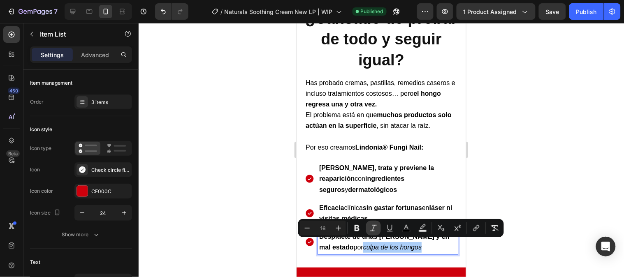
click at [376, 229] on icon "Editor contextual toolbar" at bounding box center [374, 228] width 8 height 8
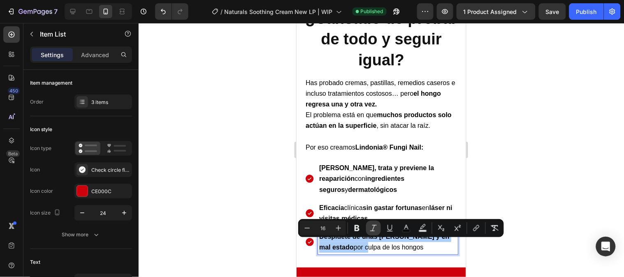
click at [355, 229] on icon "Editor contextual toolbar" at bounding box center [357, 229] width 5 height 6
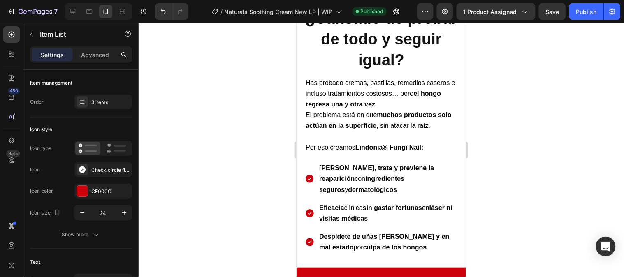
click at [499, 163] on div at bounding box center [382, 150] width 486 height 254
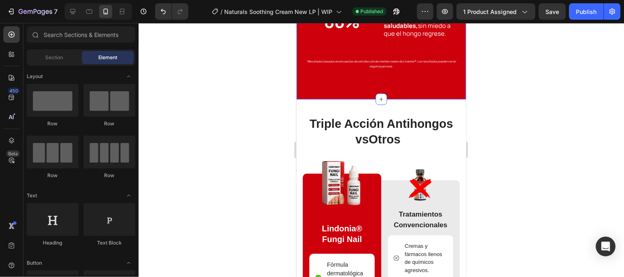
scroll to position [1224, 0]
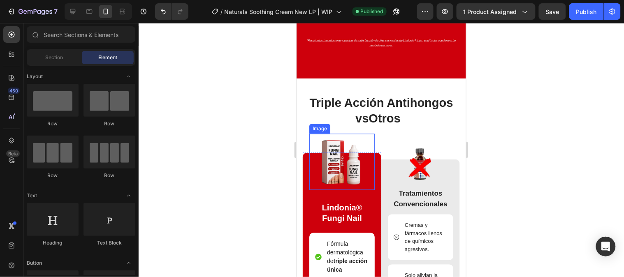
click at [354, 182] on img at bounding box center [342, 162] width 56 height 56
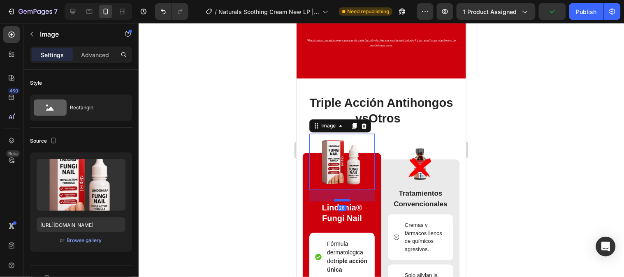
click at [345, 199] on div "28" at bounding box center [341, 196] width 65 height 12
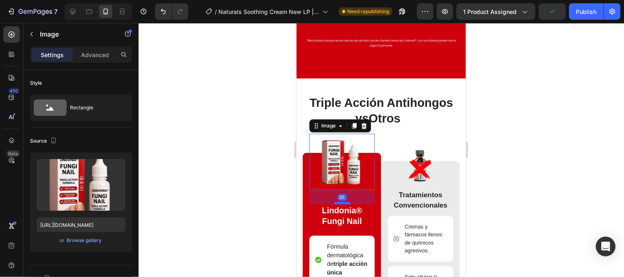
drag, startPoint x: 343, startPoint y: 200, endPoint x: 784, endPoint y: 186, distance: 441.5
click at [341, 203] on div at bounding box center [342, 203] width 16 height 2
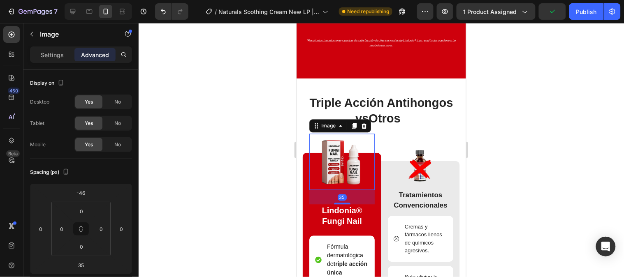
click at [501, 154] on div at bounding box center [382, 150] width 486 height 254
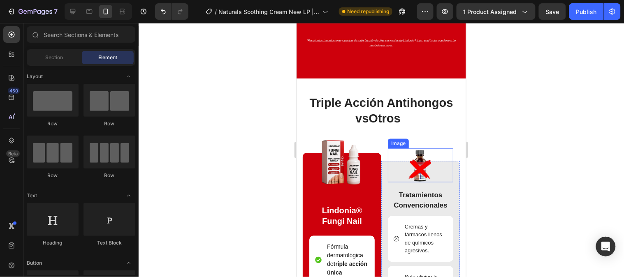
click at [404, 172] on img at bounding box center [421, 166] width 34 height 34
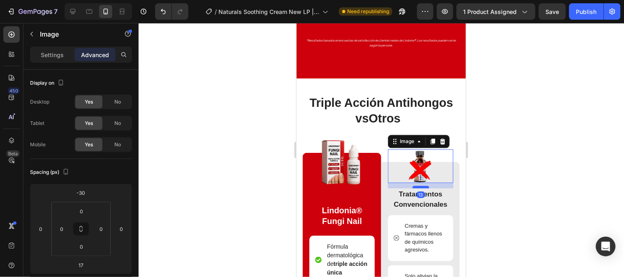
drag, startPoint x: 418, startPoint y: 193, endPoint x: 817, endPoint y: 210, distance: 399.6
click at [419, 189] on div at bounding box center [420, 187] width 16 height 2
type input "13"
click at [520, 186] on div at bounding box center [382, 150] width 486 height 254
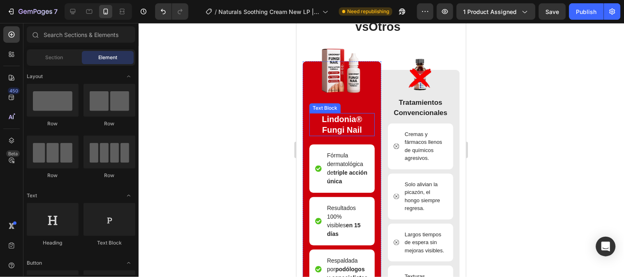
scroll to position [1316, 0]
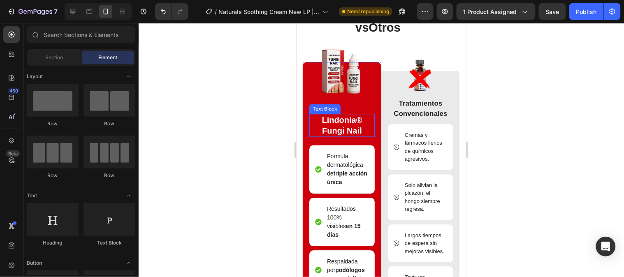
click at [345, 123] on p "Lindonia® Fungi Nail" at bounding box center [342, 124] width 64 height 21
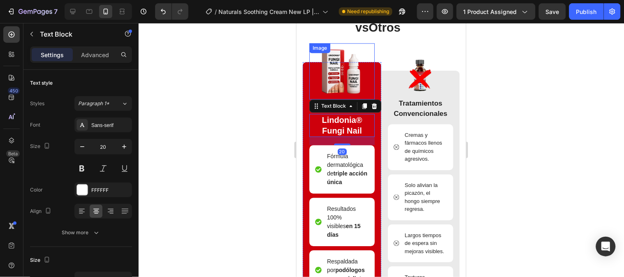
click at [345, 92] on img at bounding box center [342, 71] width 56 height 56
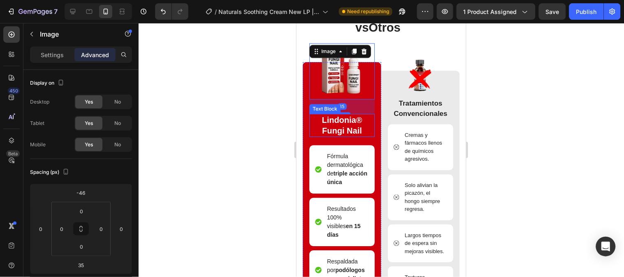
click at [339, 112] on div "Text Block" at bounding box center [324, 109] width 31 height 10
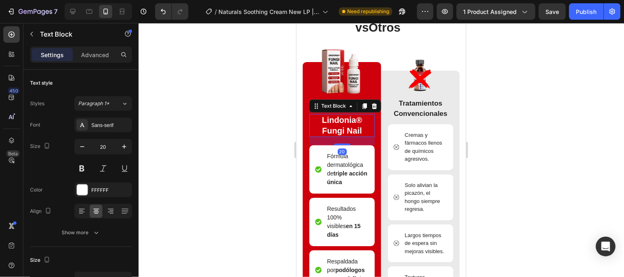
click at [347, 86] on img at bounding box center [342, 71] width 56 height 56
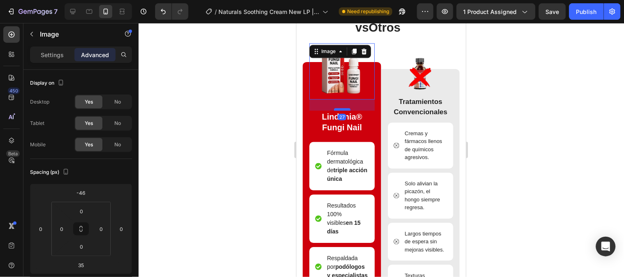
click at [340, 109] on div at bounding box center [342, 109] width 16 height 2
type input "27"
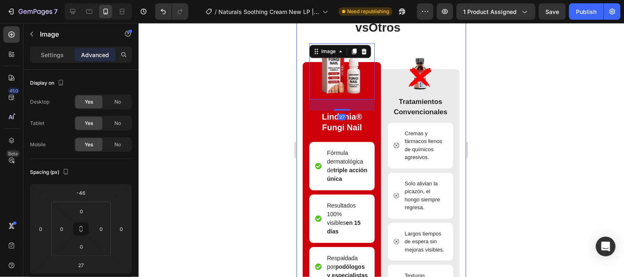
click at [536, 100] on div at bounding box center [382, 150] width 486 height 254
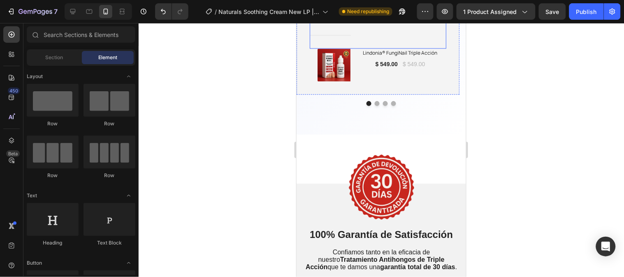
scroll to position [2139, 0]
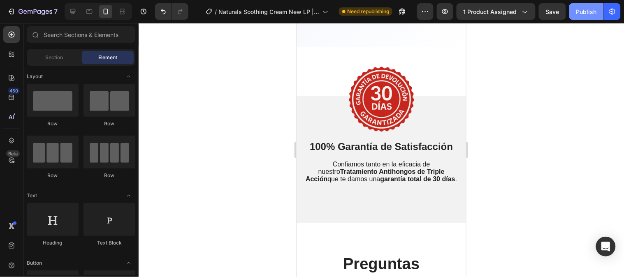
click at [589, 18] on button "Publish" at bounding box center [587, 11] width 35 height 16
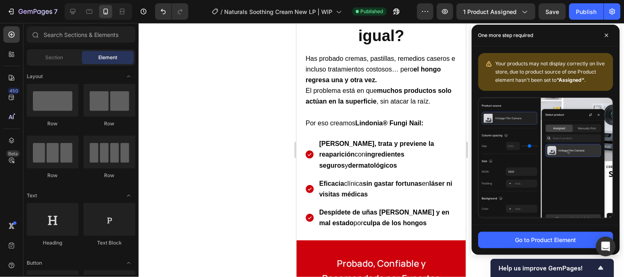
scroll to position [767, 0]
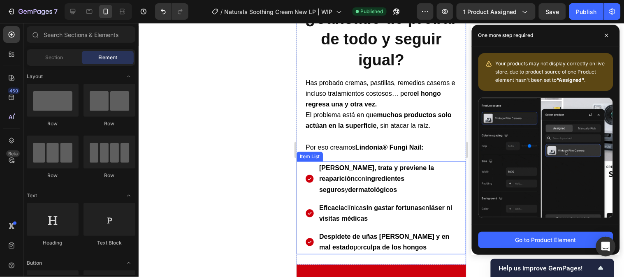
click at [403, 178] on span "Elimina, trata y previene la reaparición con ingredientes seguros y dermatológi…" at bounding box center [376, 178] width 115 height 28
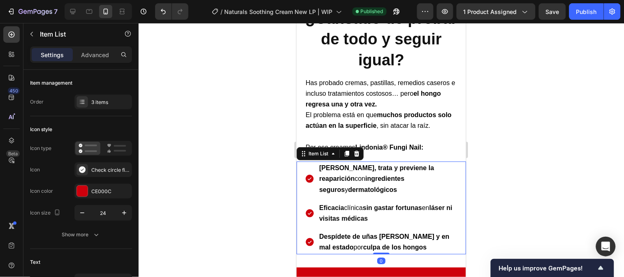
click at [401, 175] on span "Elimina, trata y previene la reaparición con ingredientes seguros y dermatológi…" at bounding box center [376, 178] width 115 height 28
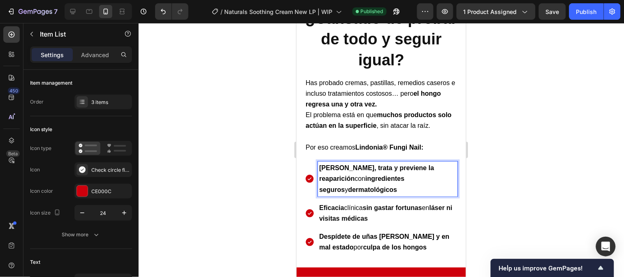
click at [402, 175] on span "Elimina, trata y previene la reaparición con ingredientes seguros y dermatológi…" at bounding box center [376, 178] width 115 height 28
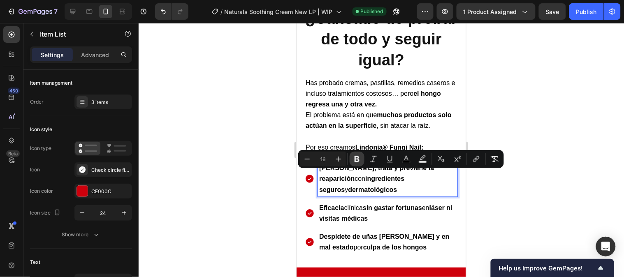
click at [361, 161] on icon "Editor contextual toolbar" at bounding box center [357, 159] width 8 height 8
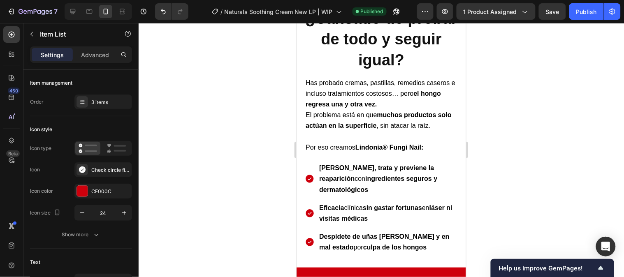
click at [536, 145] on div at bounding box center [382, 150] width 486 height 254
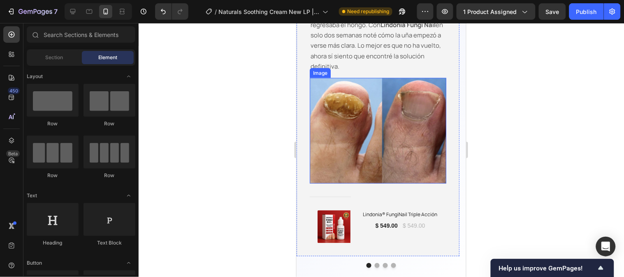
scroll to position [1910, 0]
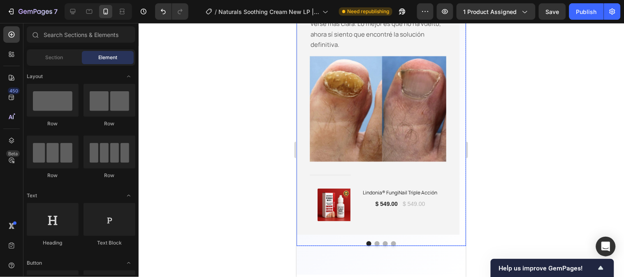
click at [375, 246] on button "Dot" at bounding box center [377, 243] width 5 height 5
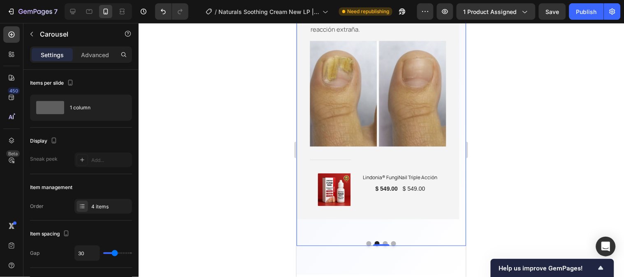
click at [383, 246] on button "Dot" at bounding box center [385, 243] width 5 height 5
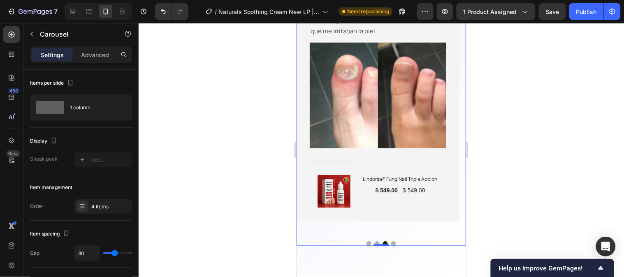
click at [391, 246] on button "Dot" at bounding box center [393, 243] width 5 height 5
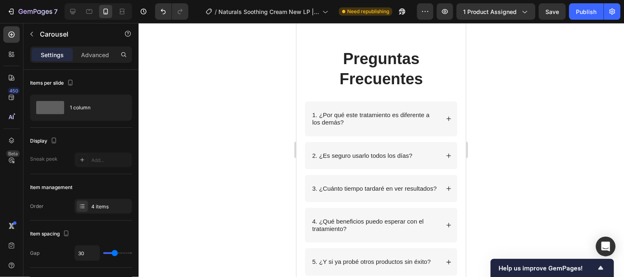
scroll to position [2368, 0]
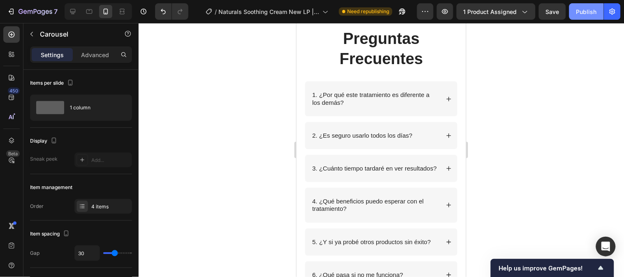
click at [600, 4] on button "Publish" at bounding box center [587, 11] width 35 height 16
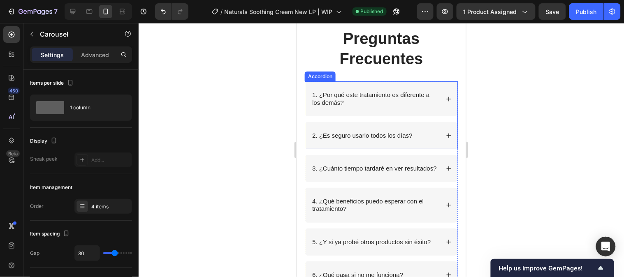
click at [440, 93] on div "1. ¿Por qué este tratamiento es diferente a los demás?" at bounding box center [381, 98] width 152 height 35
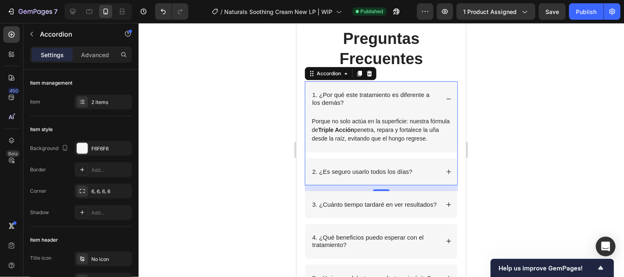
click at [446, 99] on icon at bounding box center [449, 99] width 6 height 6
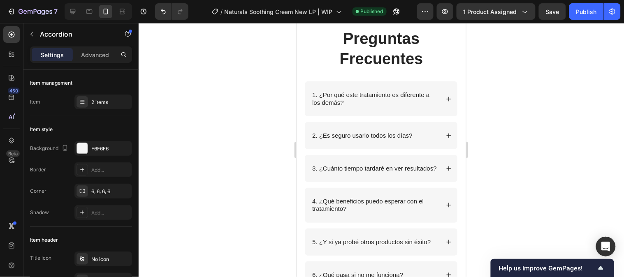
scroll to position [1084, 0]
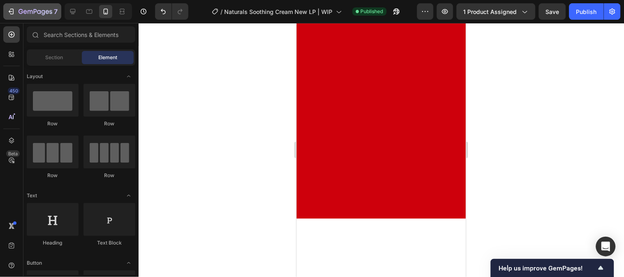
click at [29, 9] on icon "button" at bounding box center [36, 12] width 34 height 7
